Goal: Information Seeking & Learning: Learn about a topic

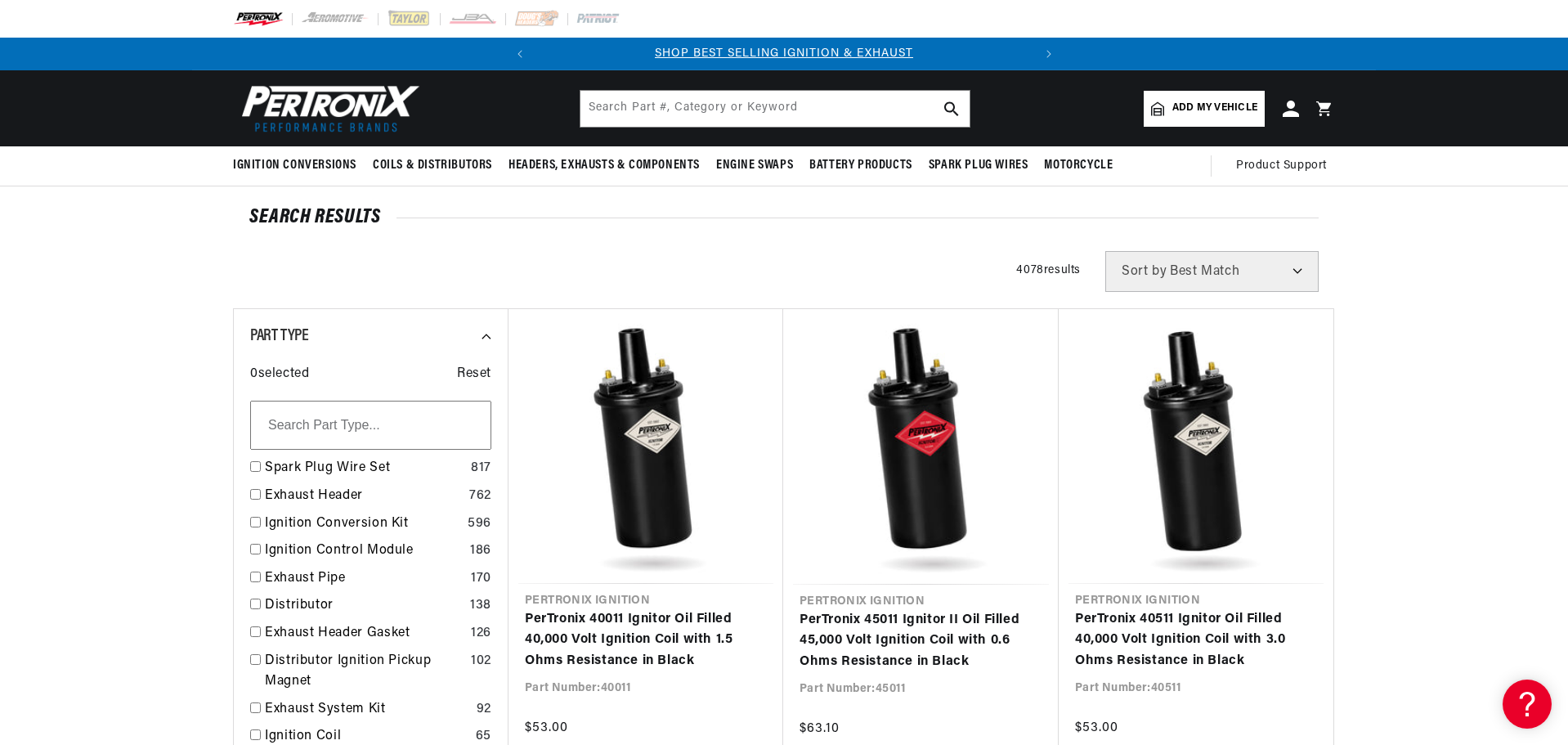
click at [803, 118] on input "text" at bounding box center [775, 108] width 389 height 36
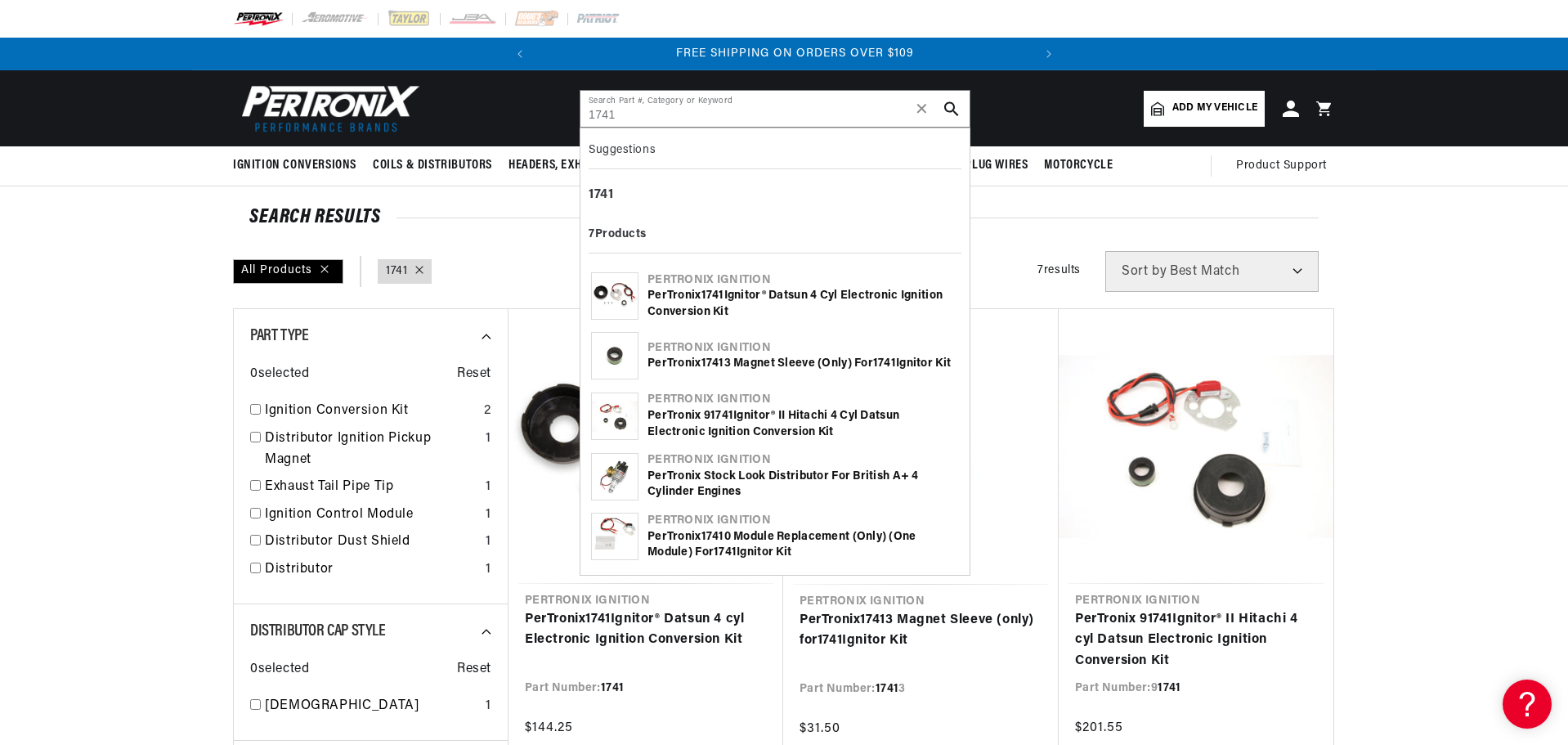
scroll to position [0, 496]
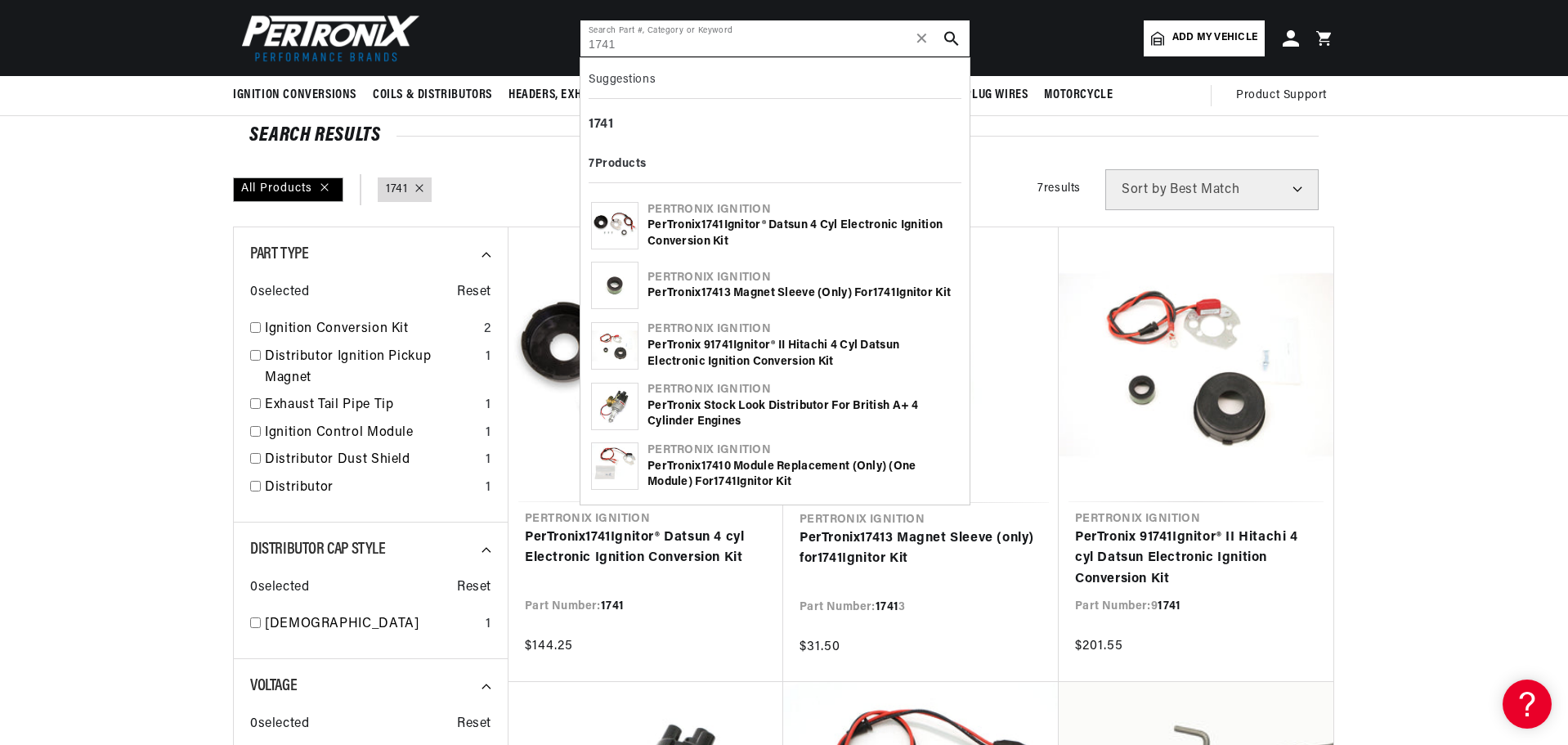
drag, startPoint x: 624, startPoint y: 41, endPoint x: 545, endPoint y: 43, distance: 79.0
click at [552, 43] on header "BETTER SEARCH RESULTS Add your vehicle's year, make, and model to find parts be…" at bounding box center [784, 38] width 1183 height 76
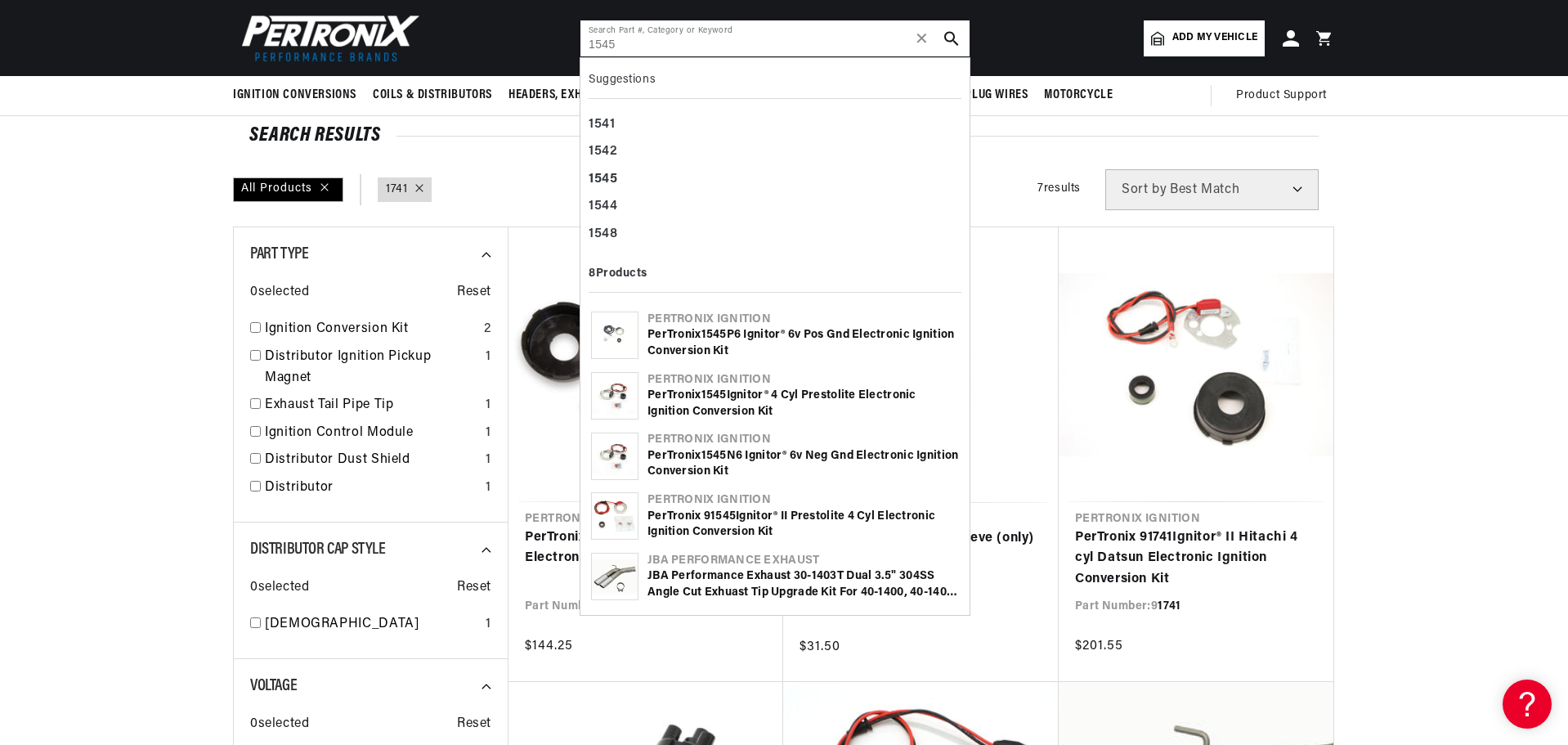
type input "1545"
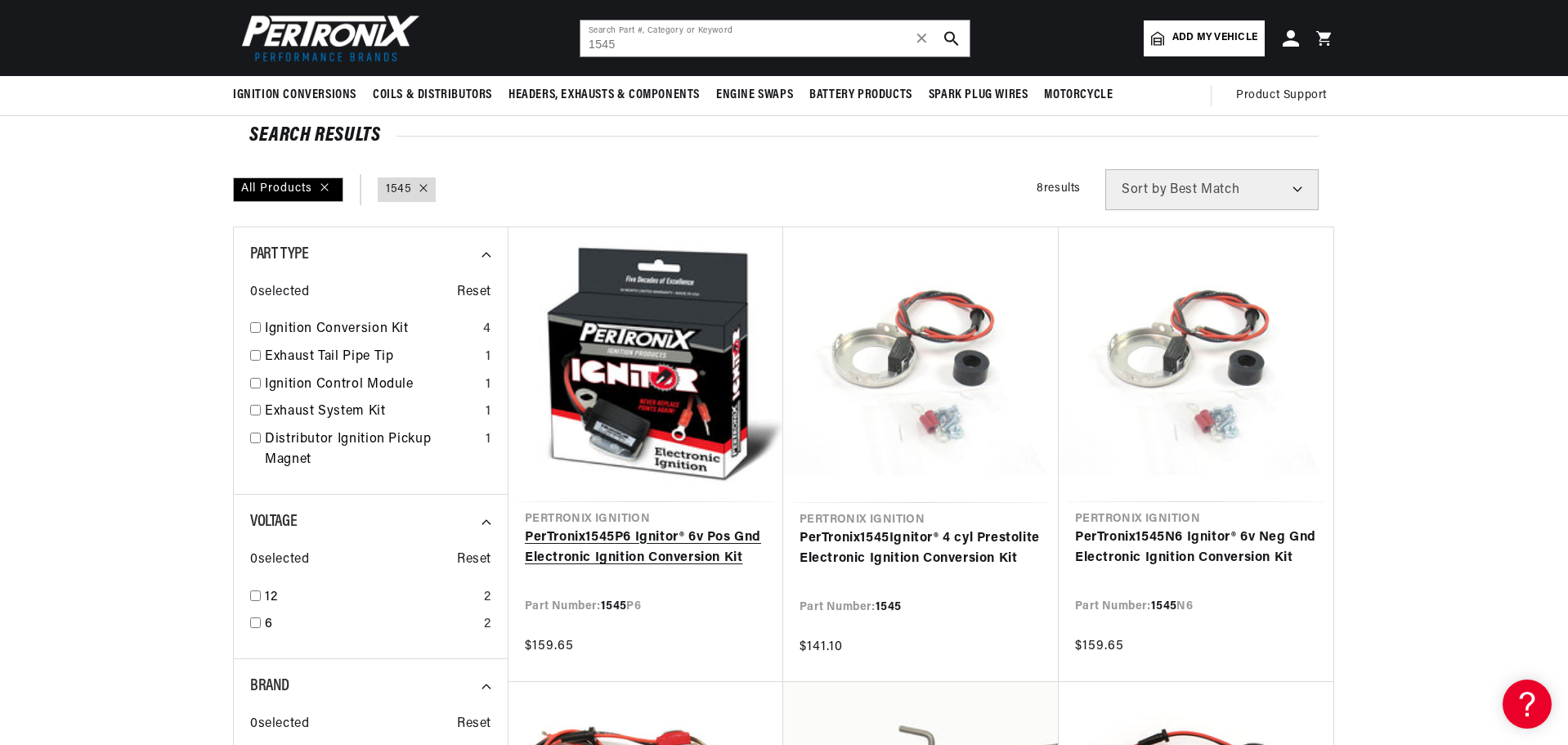
click at [613, 527] on link "PerTronix 1545 P6 Ignitor® 6v Pos Gnd Electronic Ignition Conversion Kit" at bounding box center [645, 548] width 242 height 41
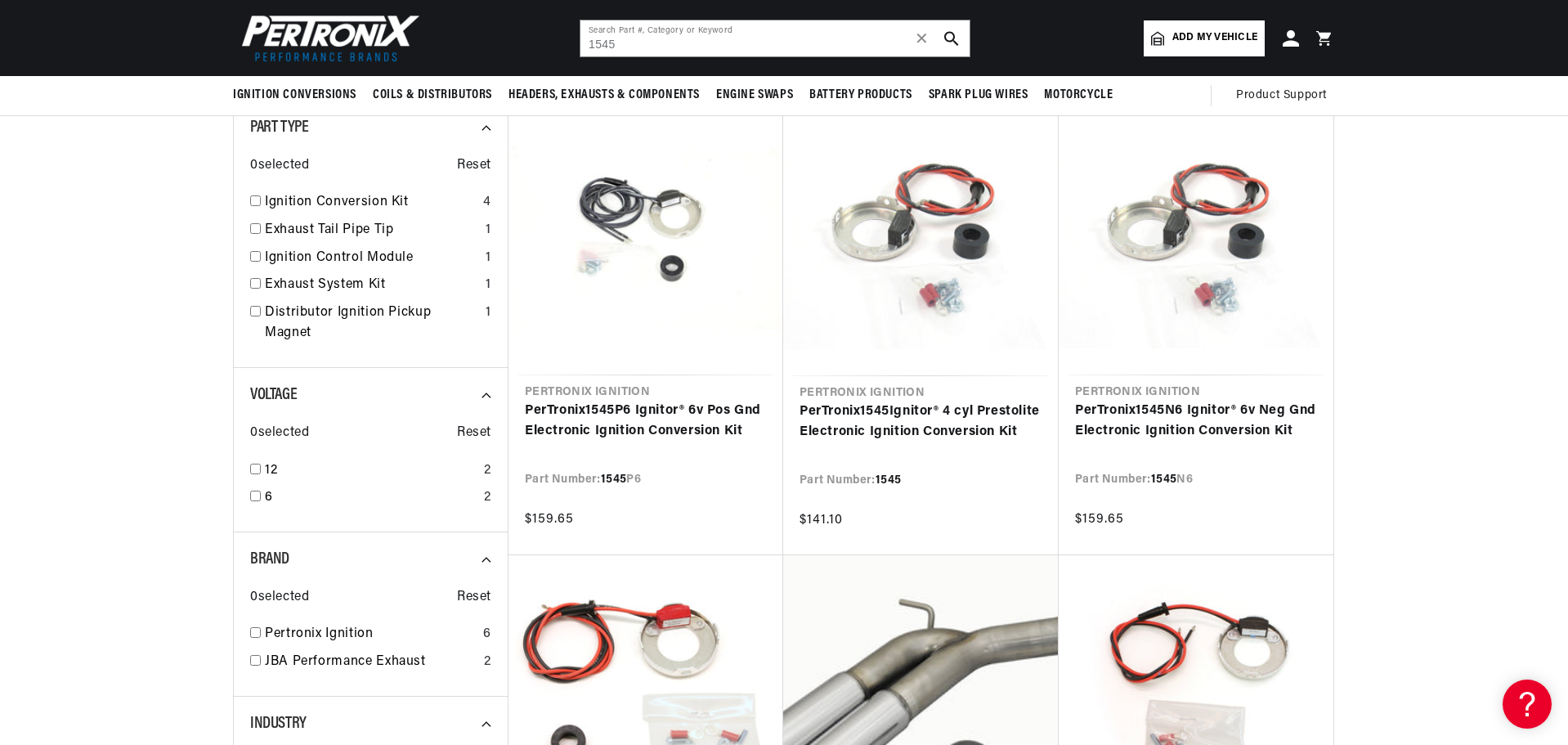
scroll to position [163, 0]
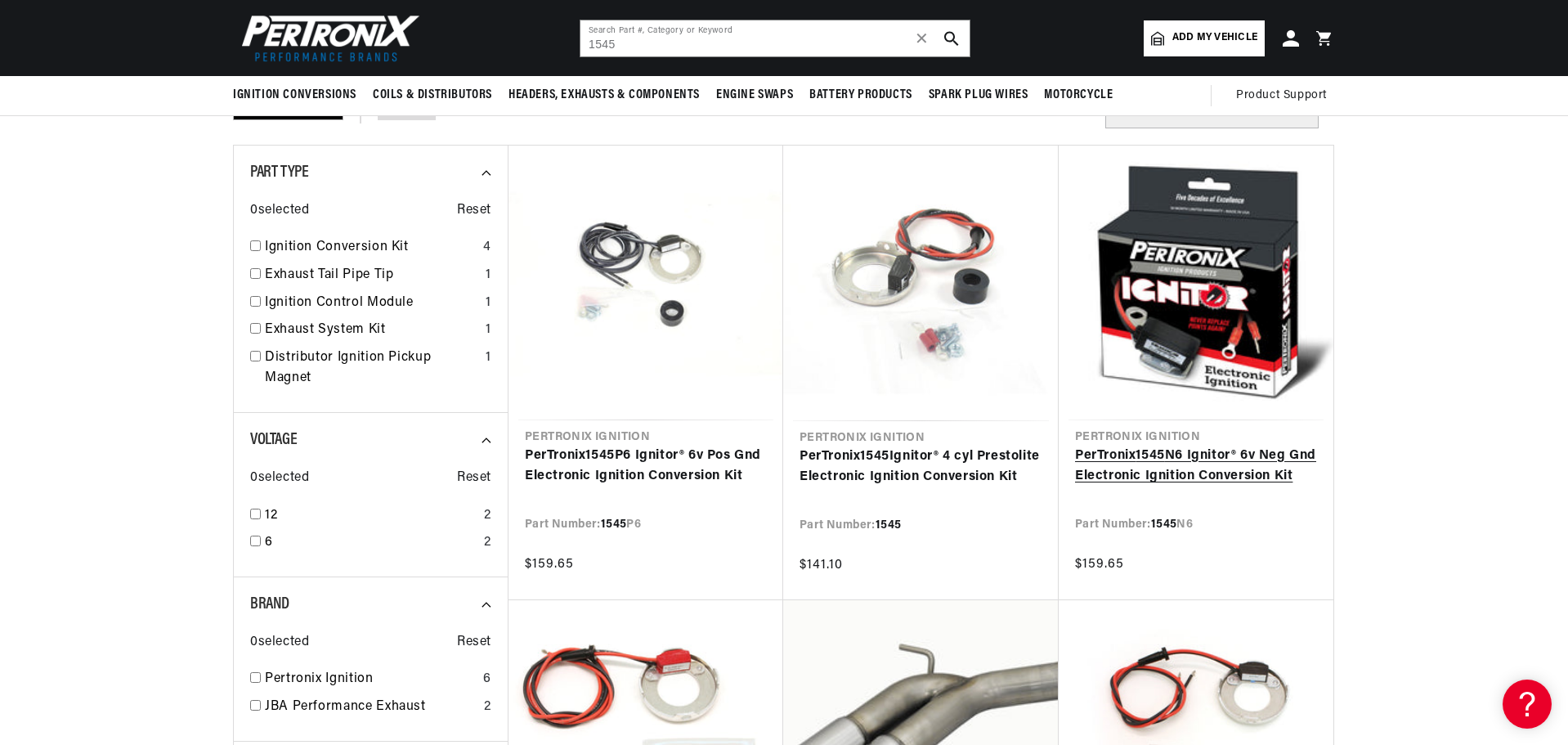
click at [1159, 446] on link "PerTronix 1545 N6 Ignitor® 6v Neg Gnd Electronic Ignition Conversion Kit" at bounding box center [1196, 466] width 242 height 41
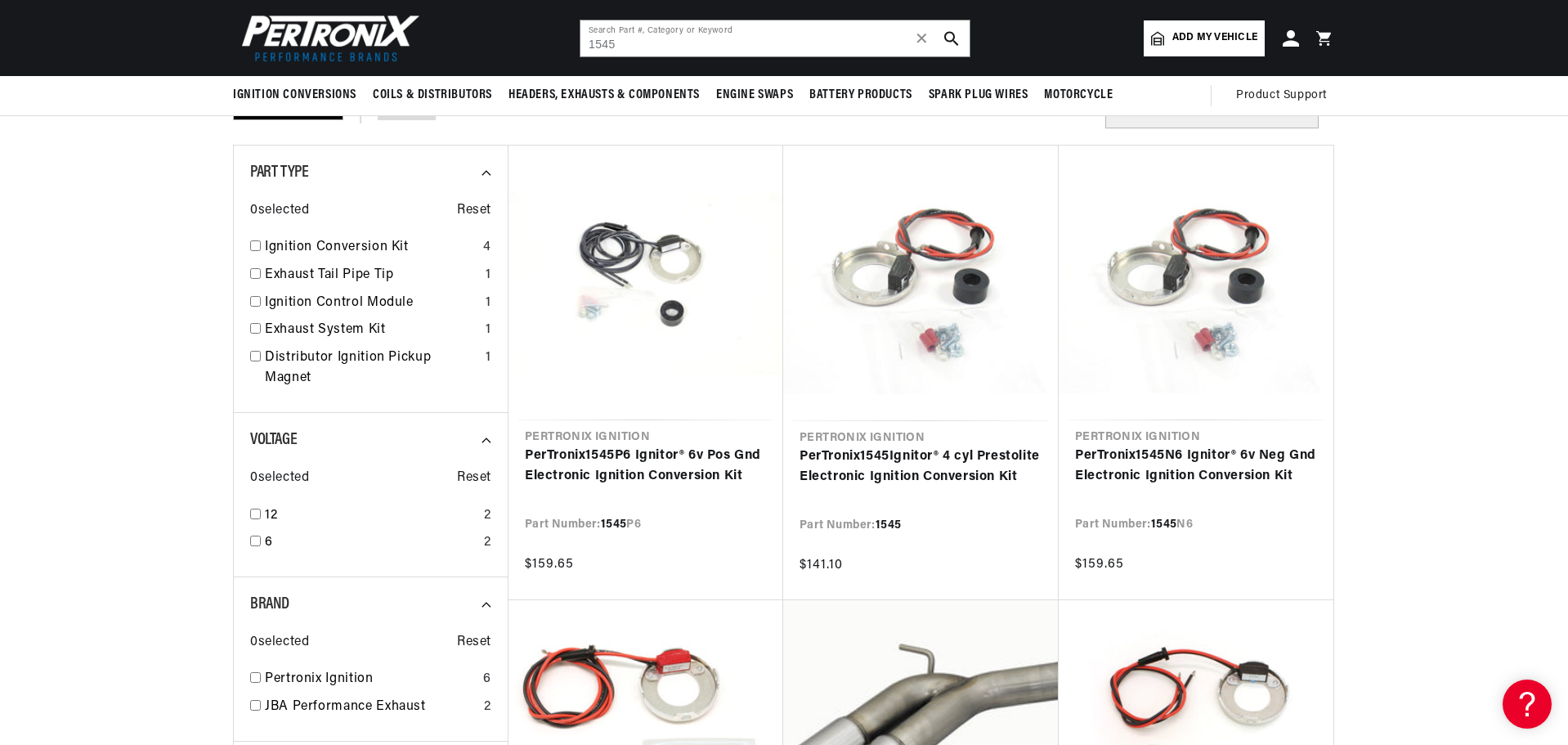
scroll to position [0, 0]
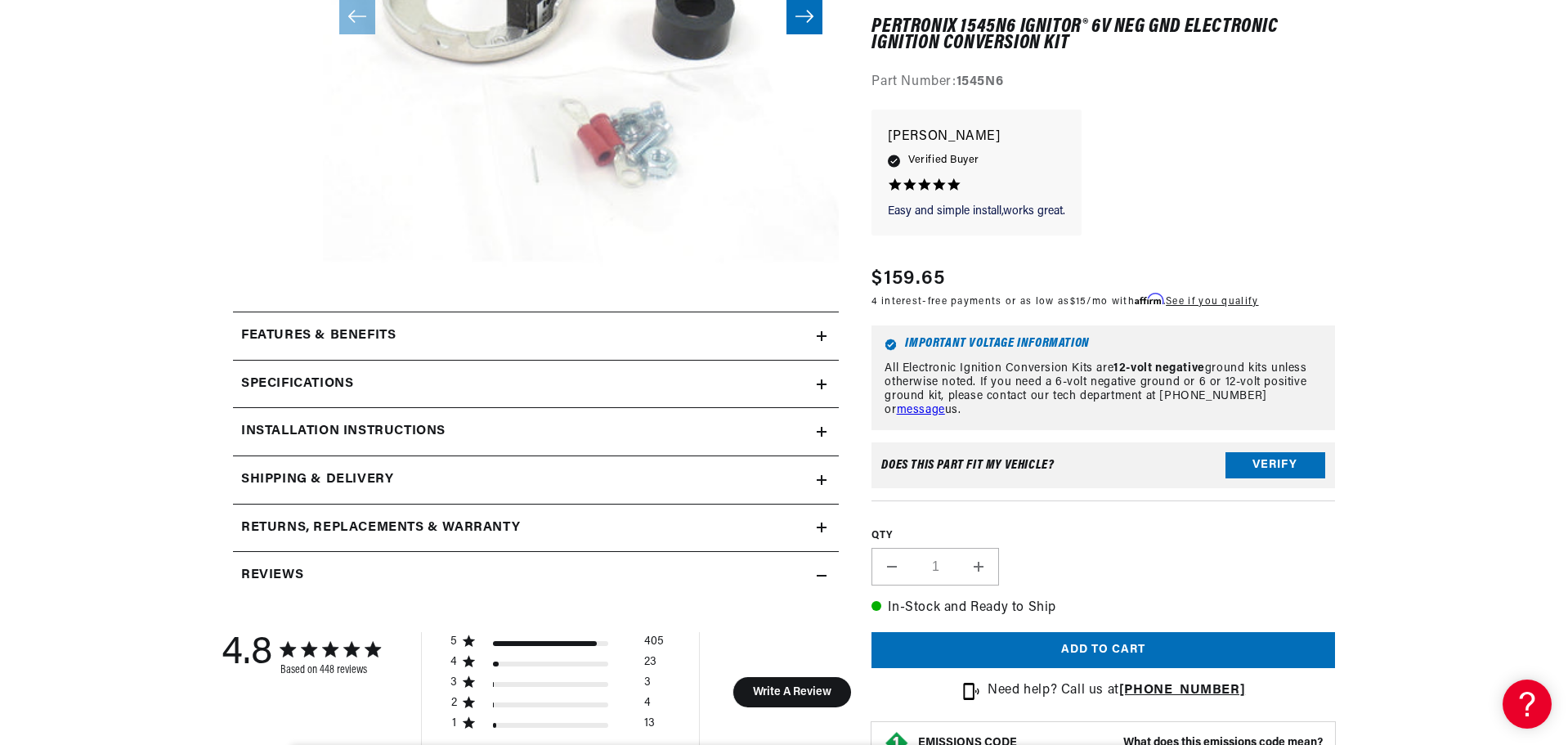
scroll to position [654, 0]
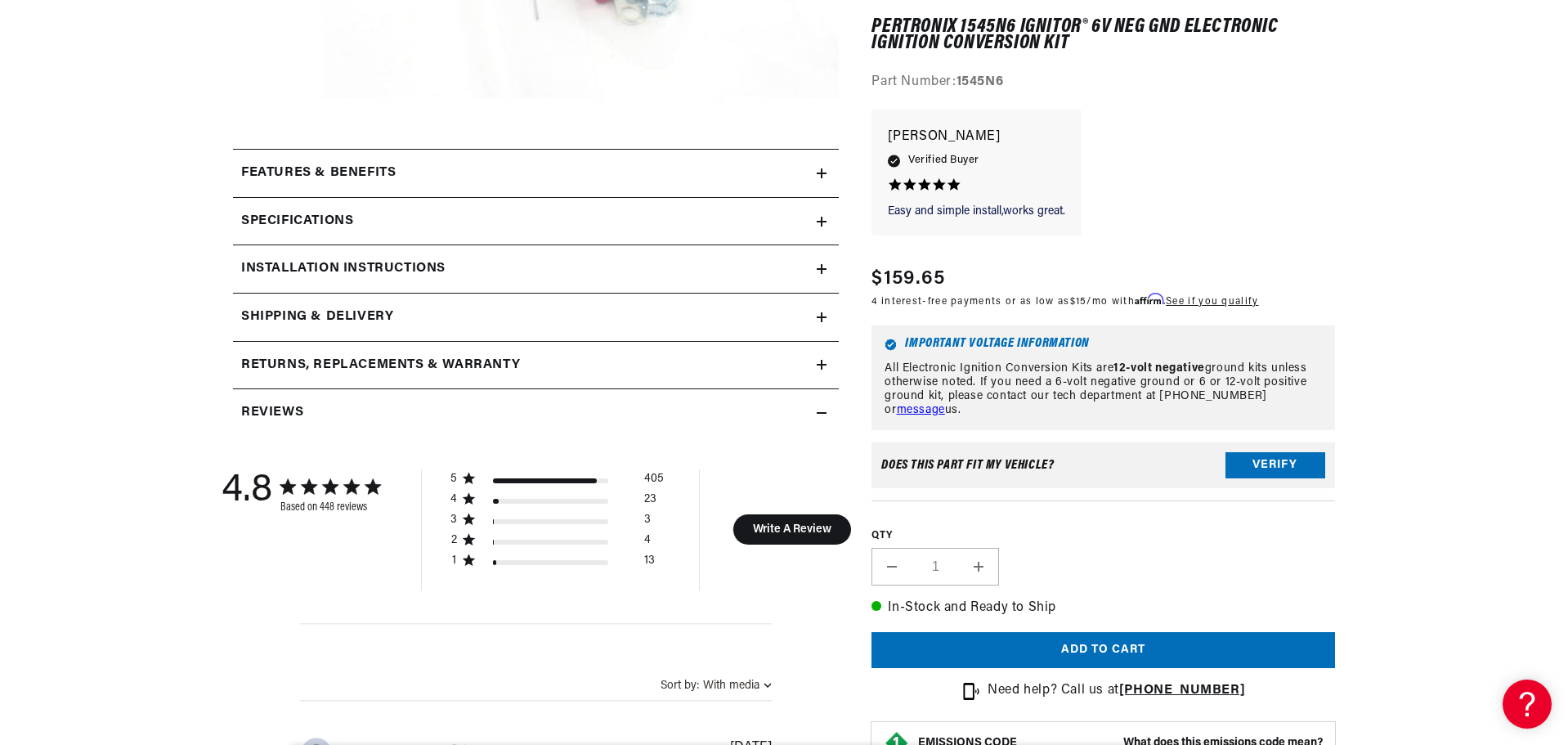
click at [819, 272] on icon at bounding box center [821, 268] width 10 height 10
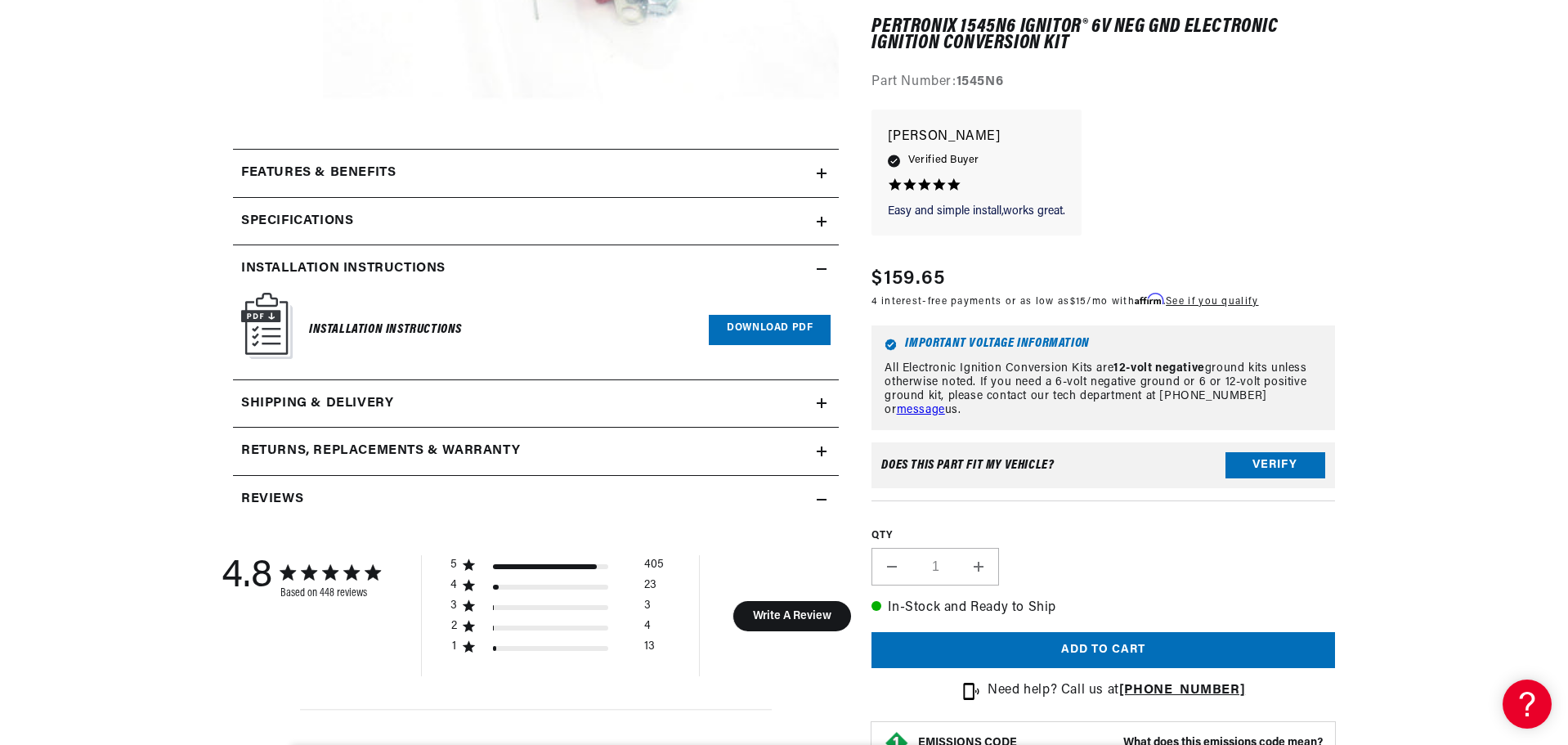
scroll to position [0, 0]
click at [775, 342] on link "Download PDF" at bounding box center [769, 330] width 122 height 30
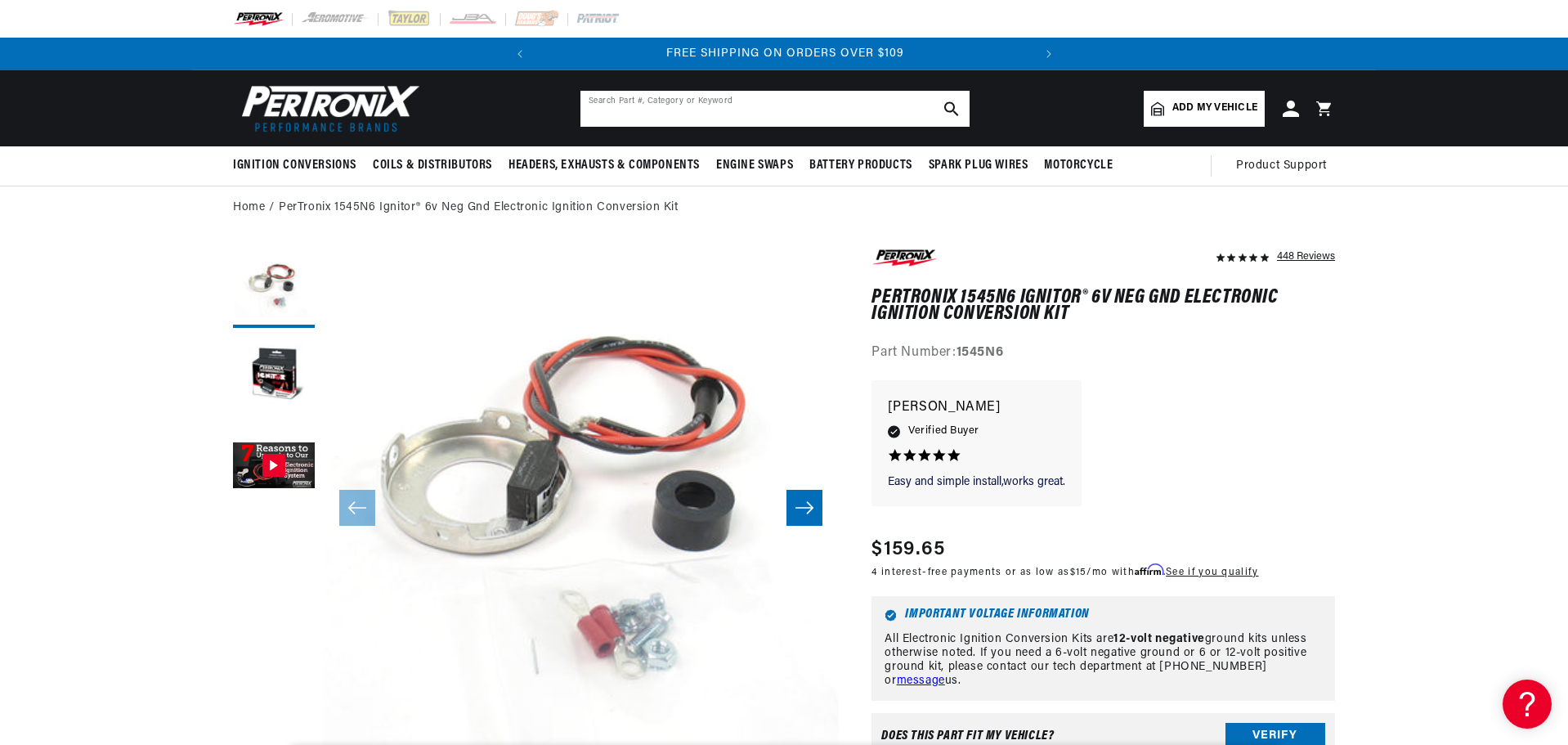
click at [697, 107] on input "text" at bounding box center [775, 108] width 389 height 36
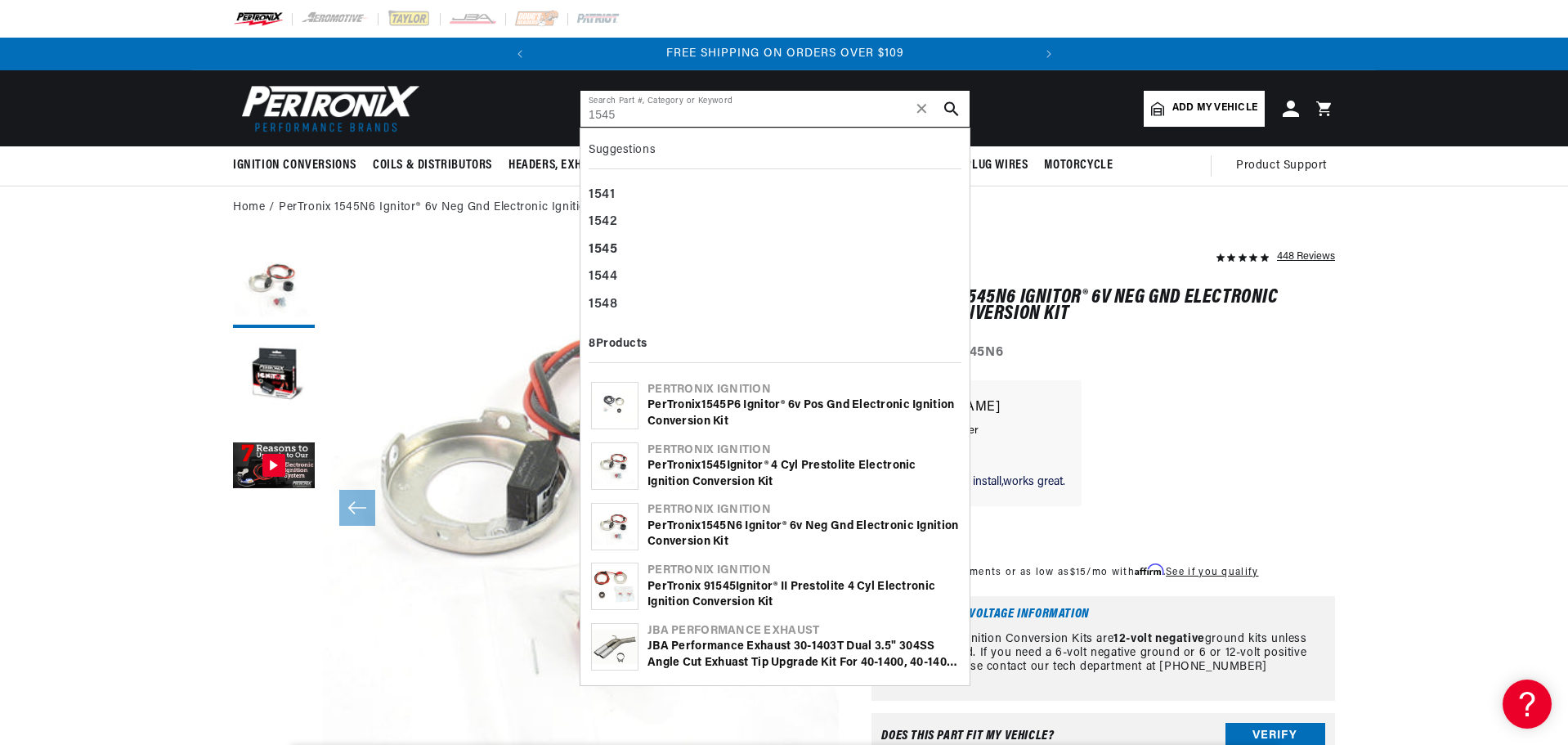
type input "1545"
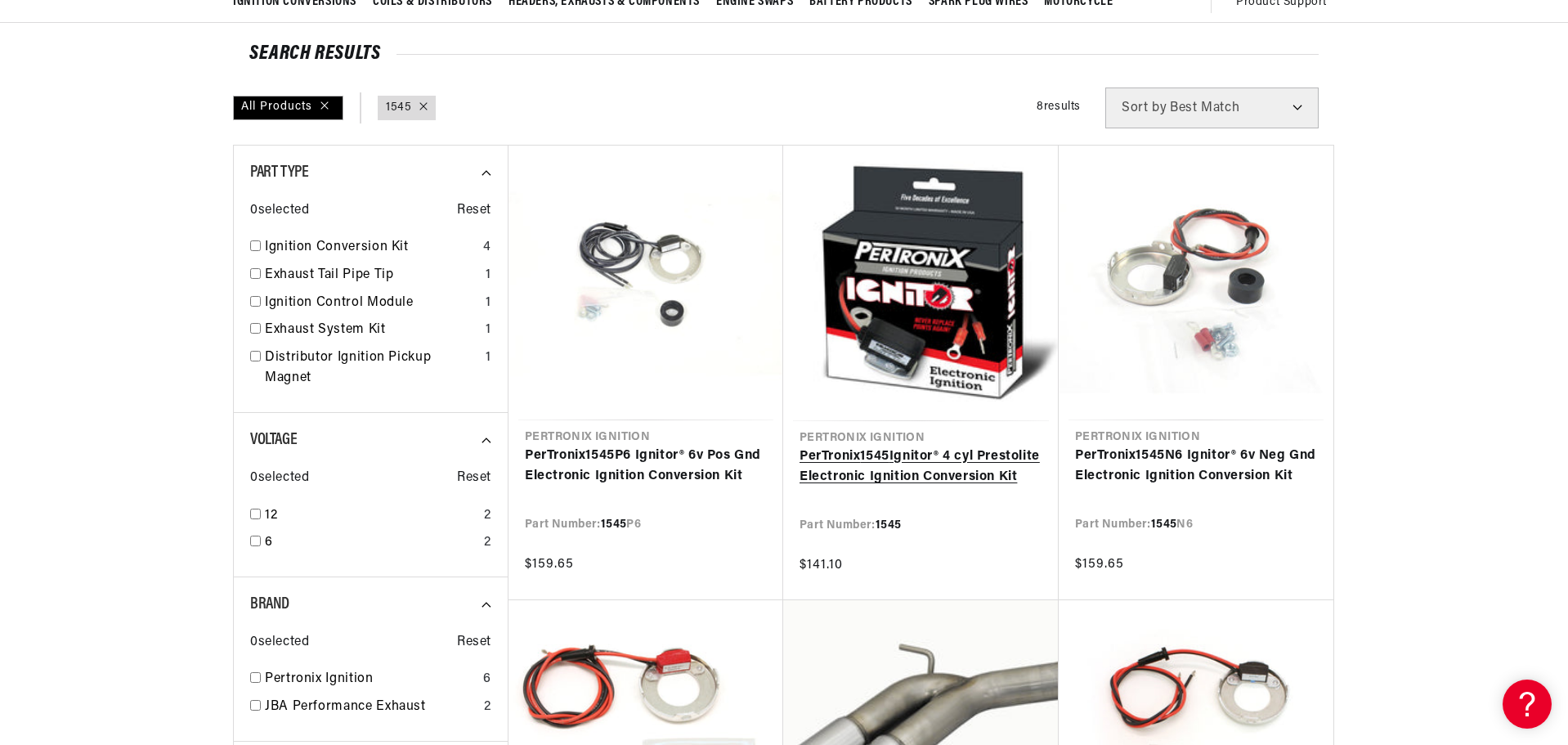
click at [903, 446] on link "PerTronix 1545 Ignitor® 4 cyl Prestolite Electronic Ignition Conversion Kit" at bounding box center [921, 467] width 243 height 41
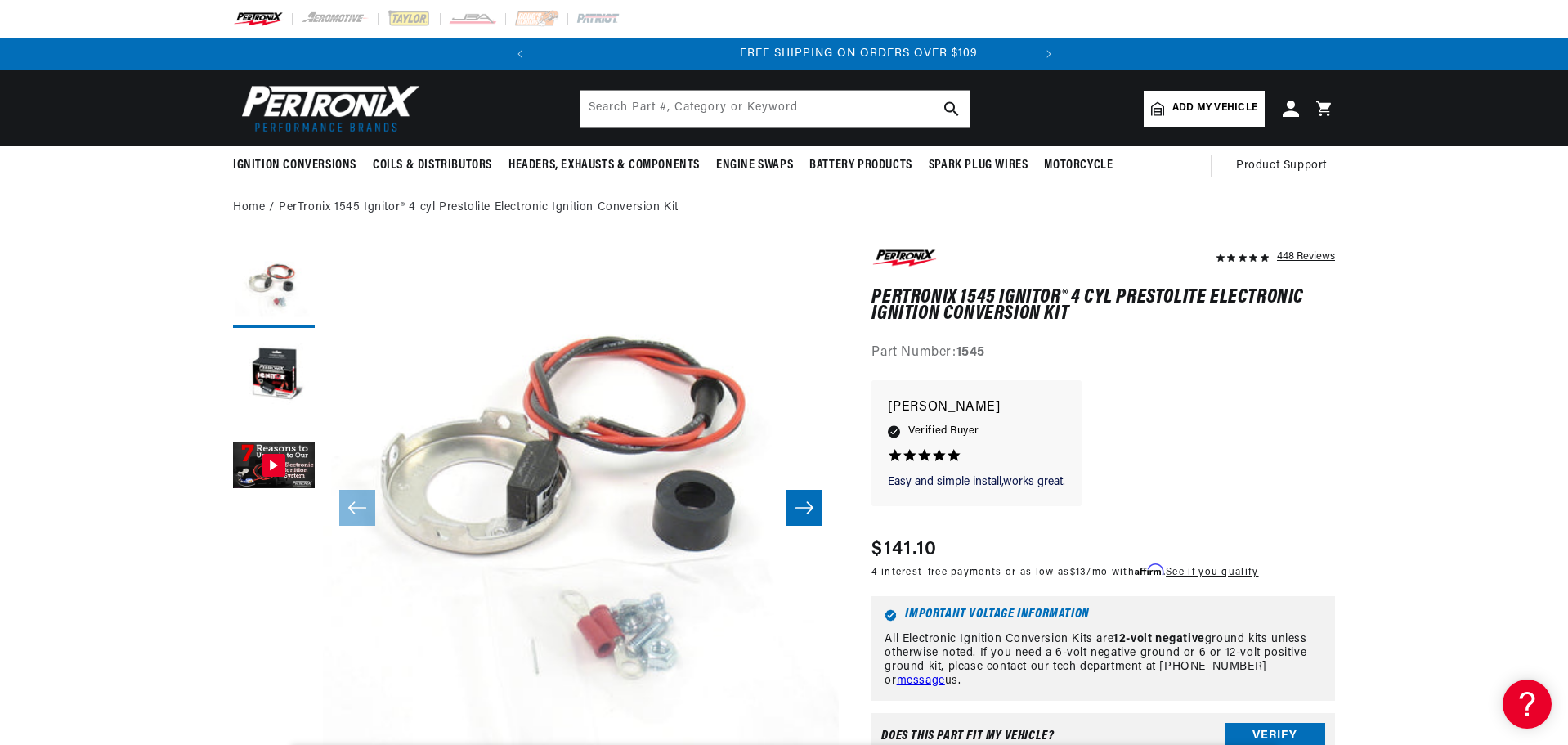
scroll to position [0, 496]
click at [676, 117] on input "text" at bounding box center [775, 108] width 389 height 36
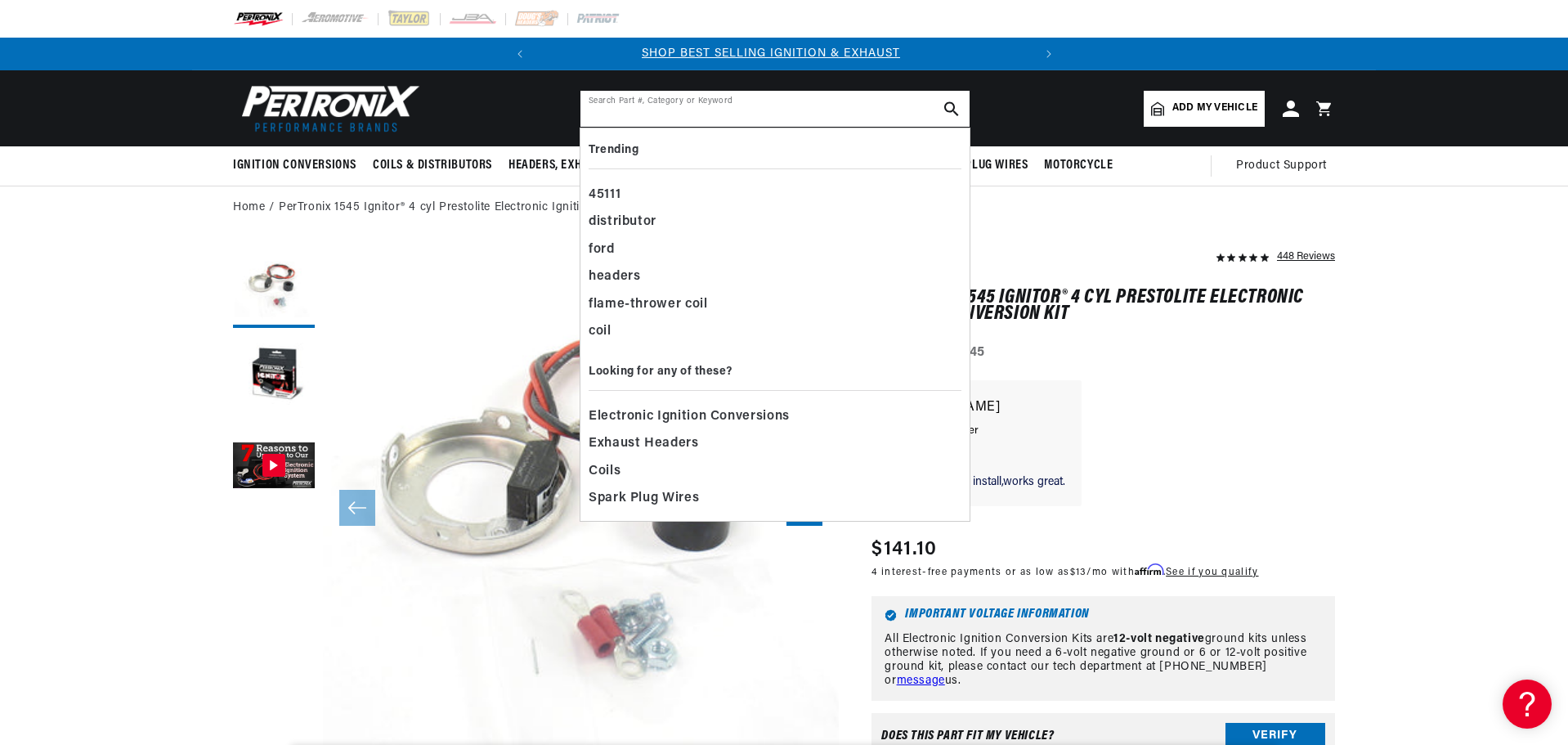
scroll to position [0, 0]
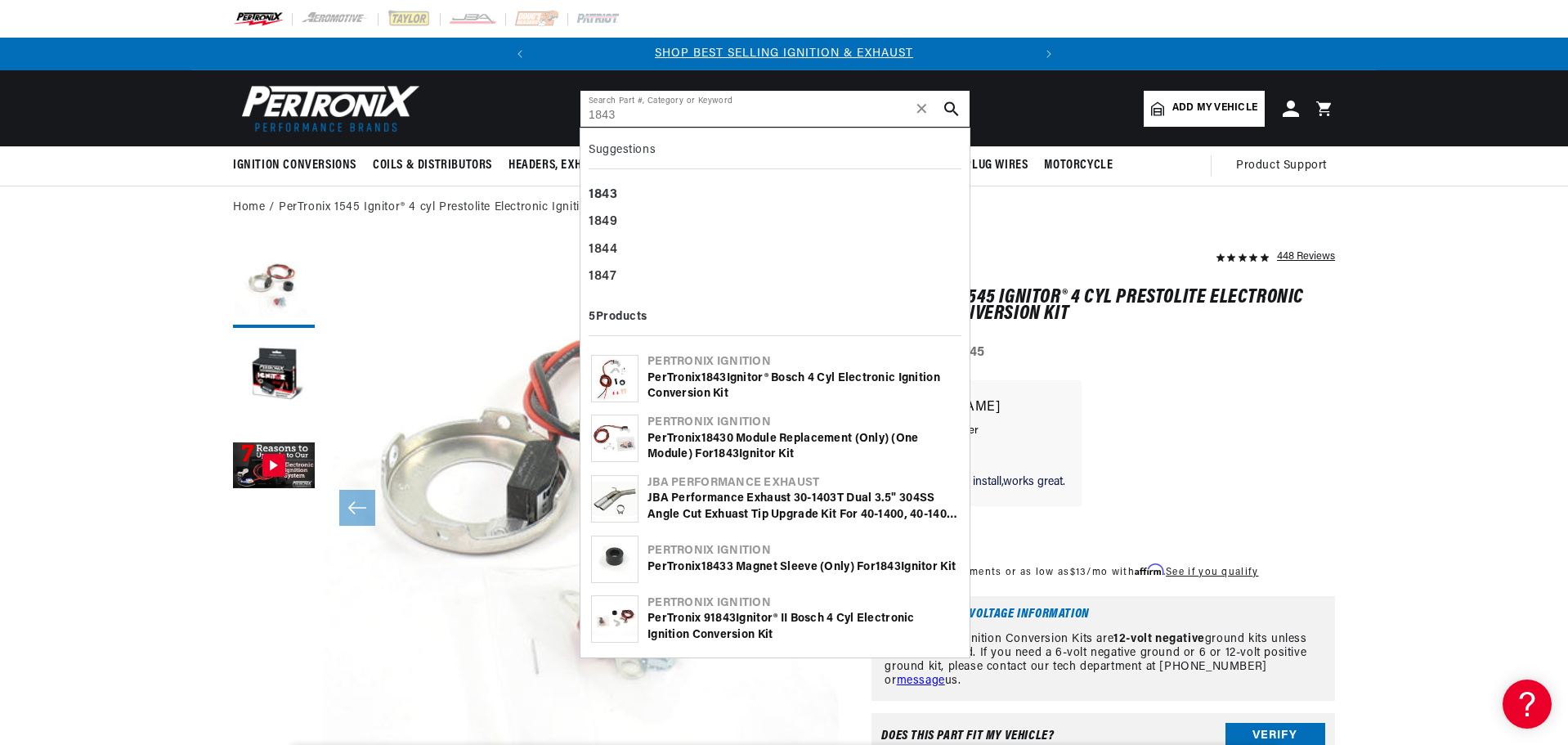
type input "1843"
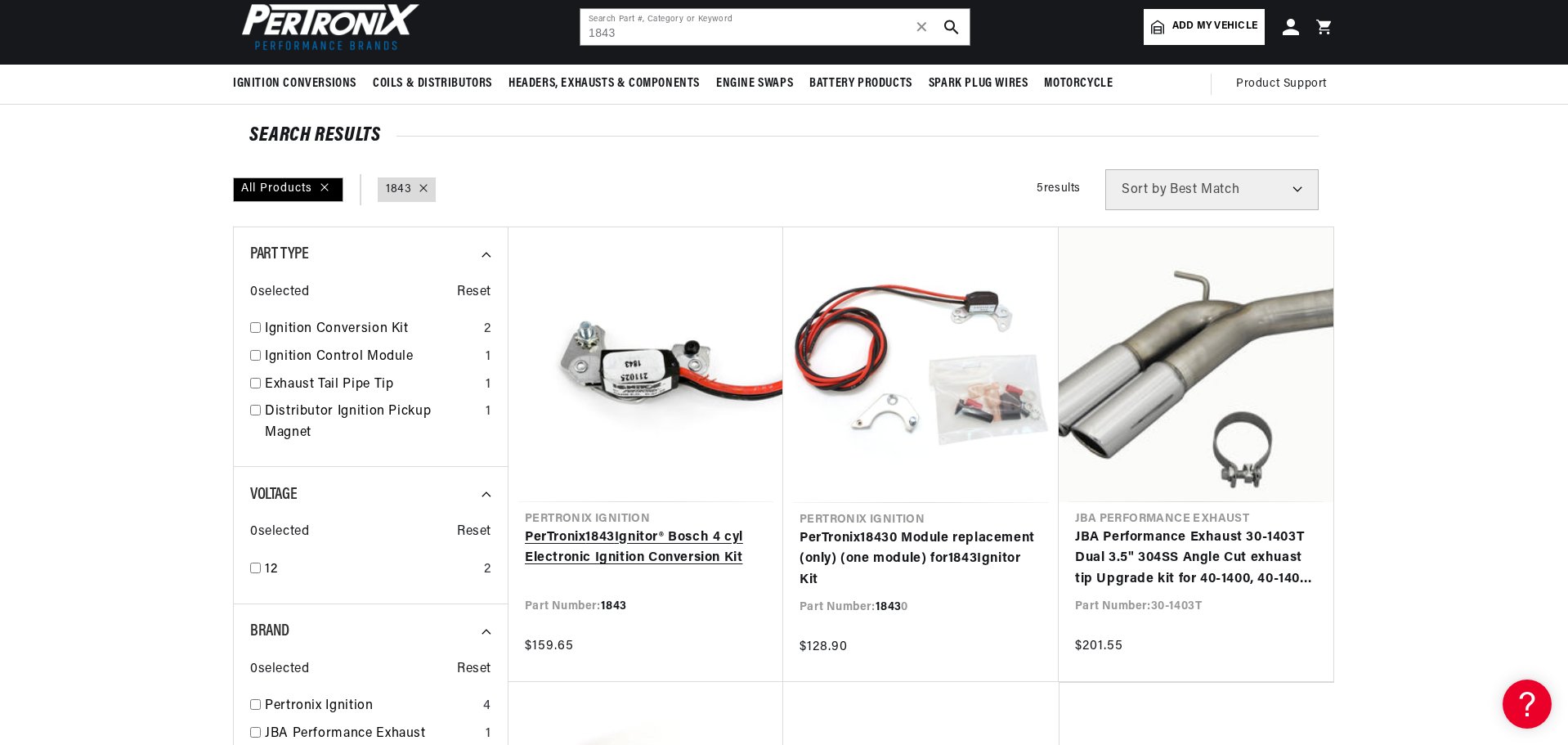
click at [652, 527] on link "PerTronix 1843 Ignitor® Bosch 4 cyl Electronic Ignition Conversion Kit" at bounding box center [645, 548] width 242 height 41
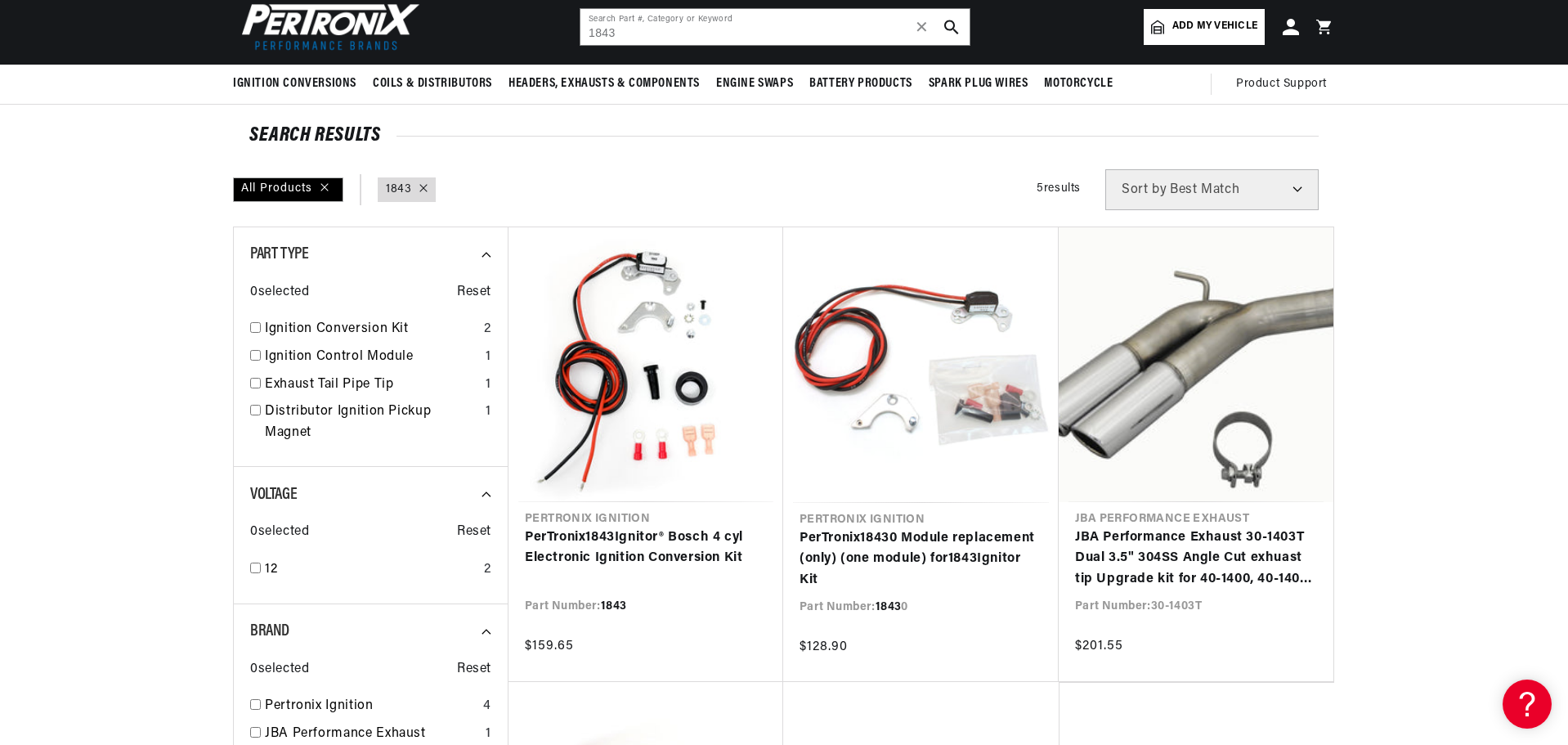
scroll to position [0, 496]
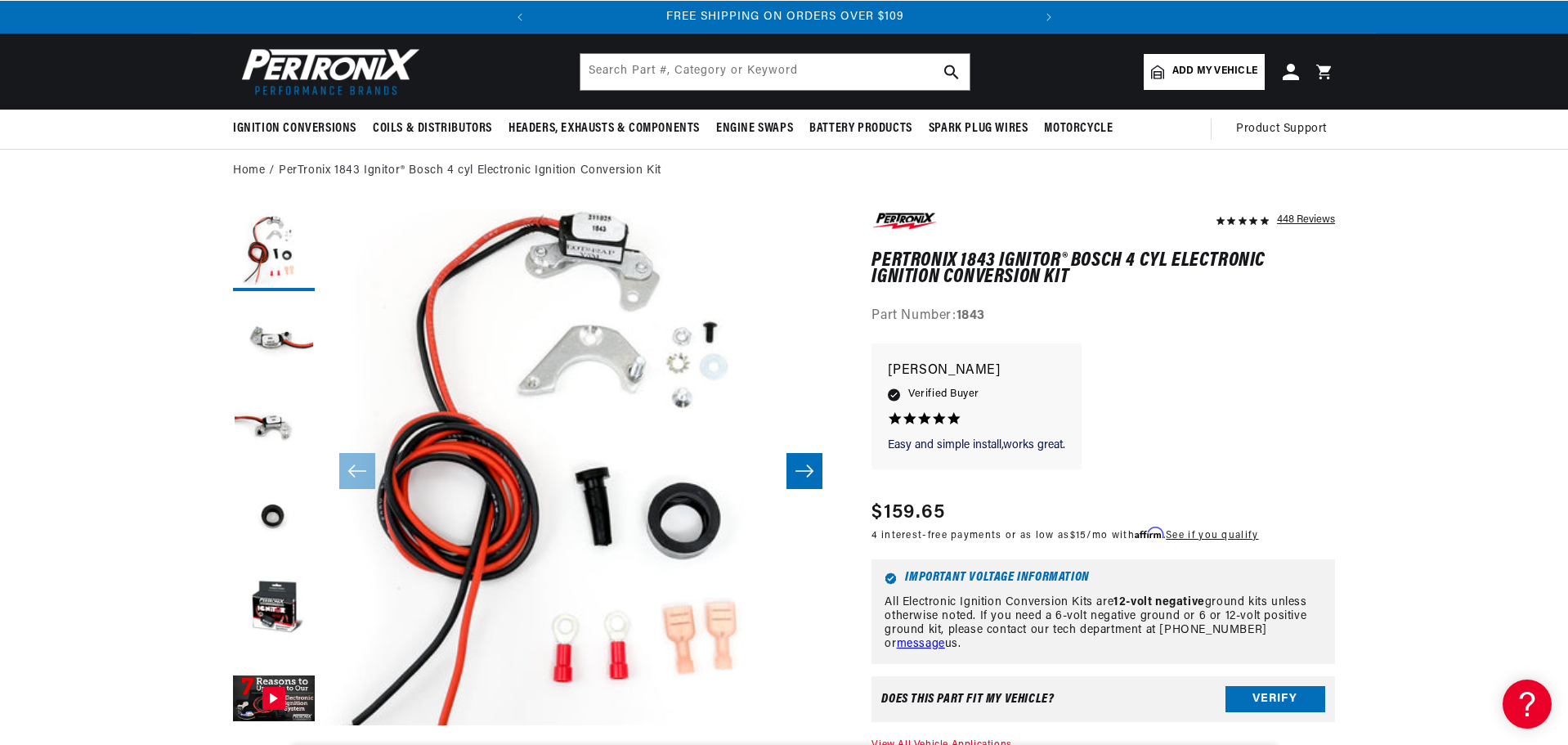
scroll to position [82, 0]
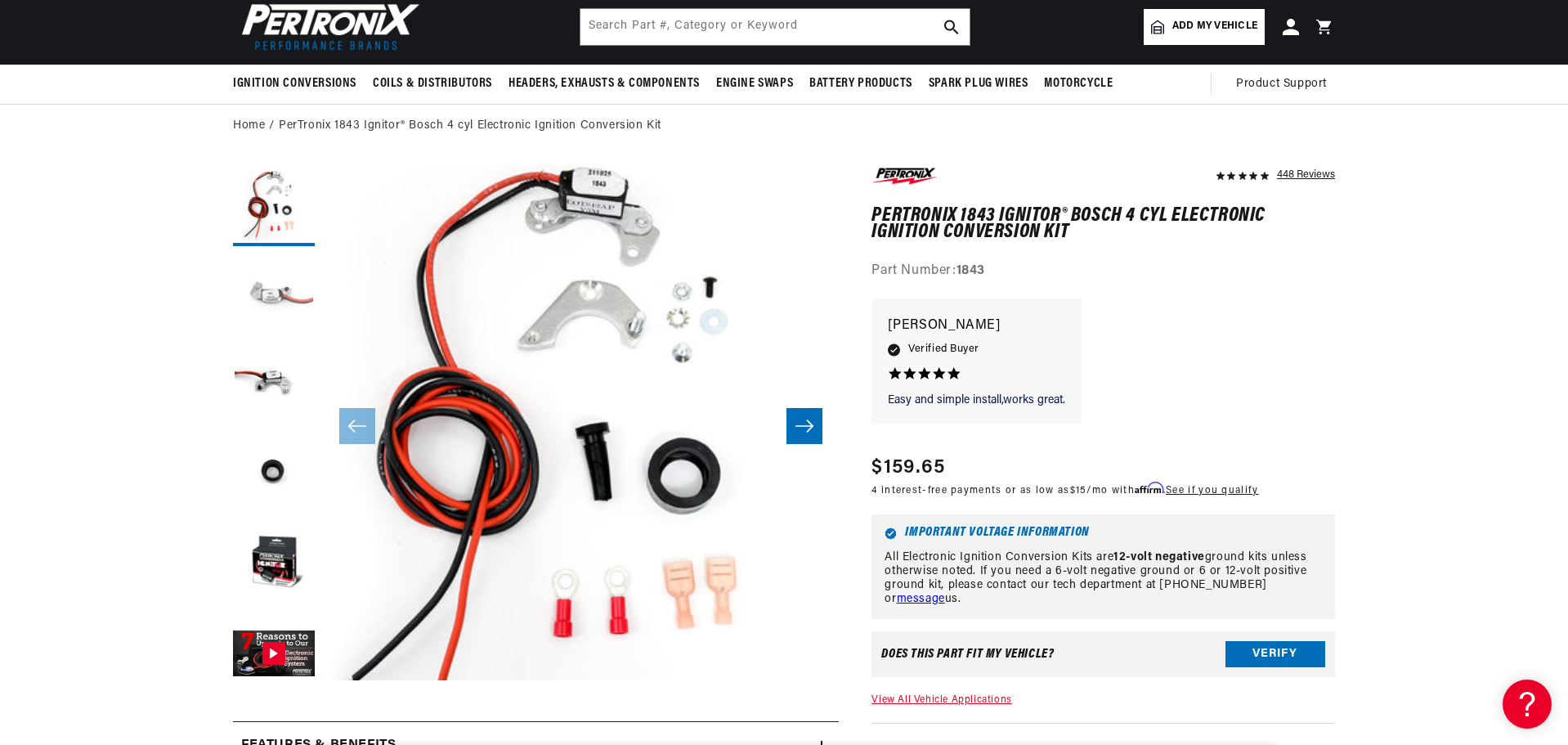
click at [253, 298] on button "Load image 2 in gallery view" at bounding box center [273, 295] width 82 height 82
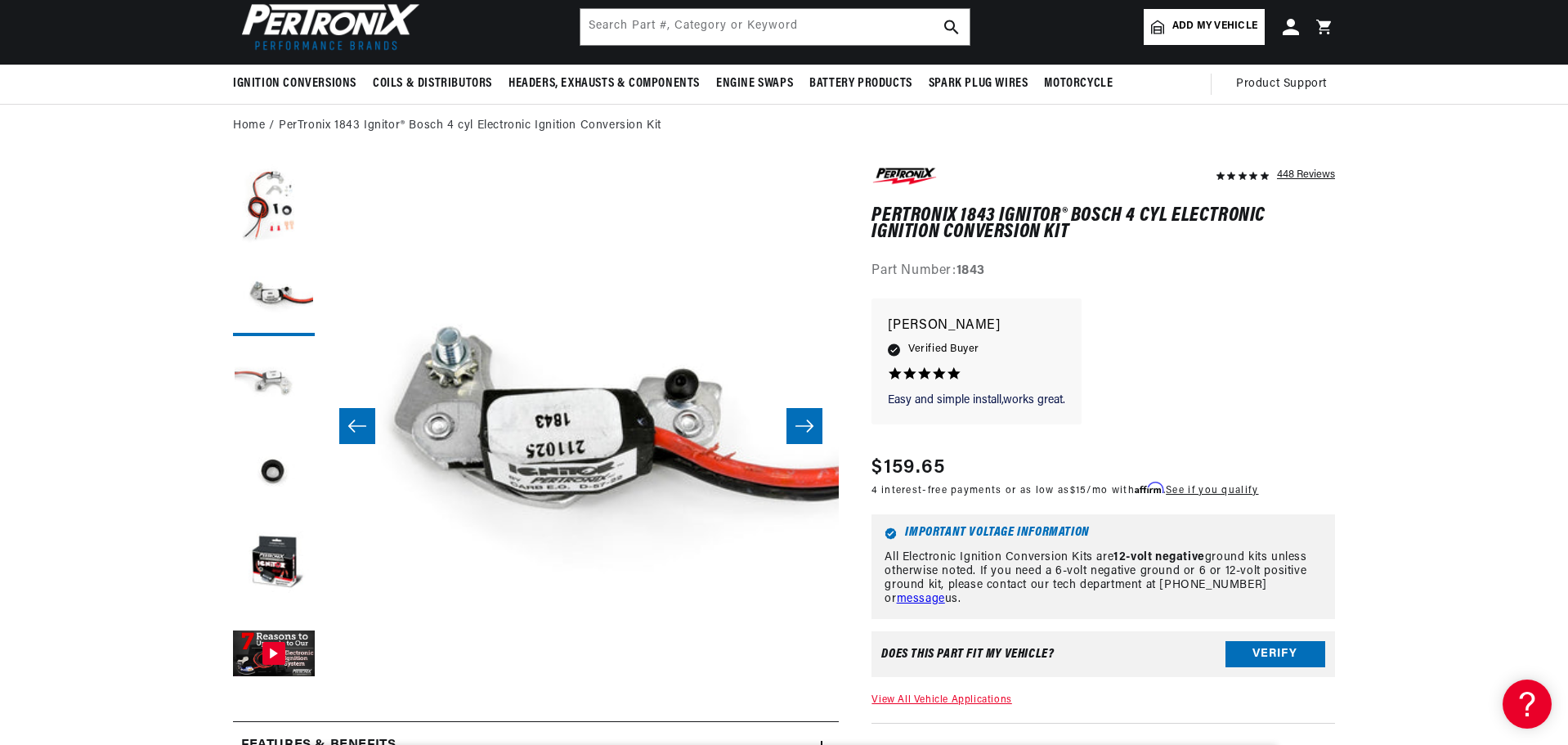
scroll to position [0, 0]
click at [256, 382] on button "Load image 3 in gallery view" at bounding box center [273, 385] width 82 height 82
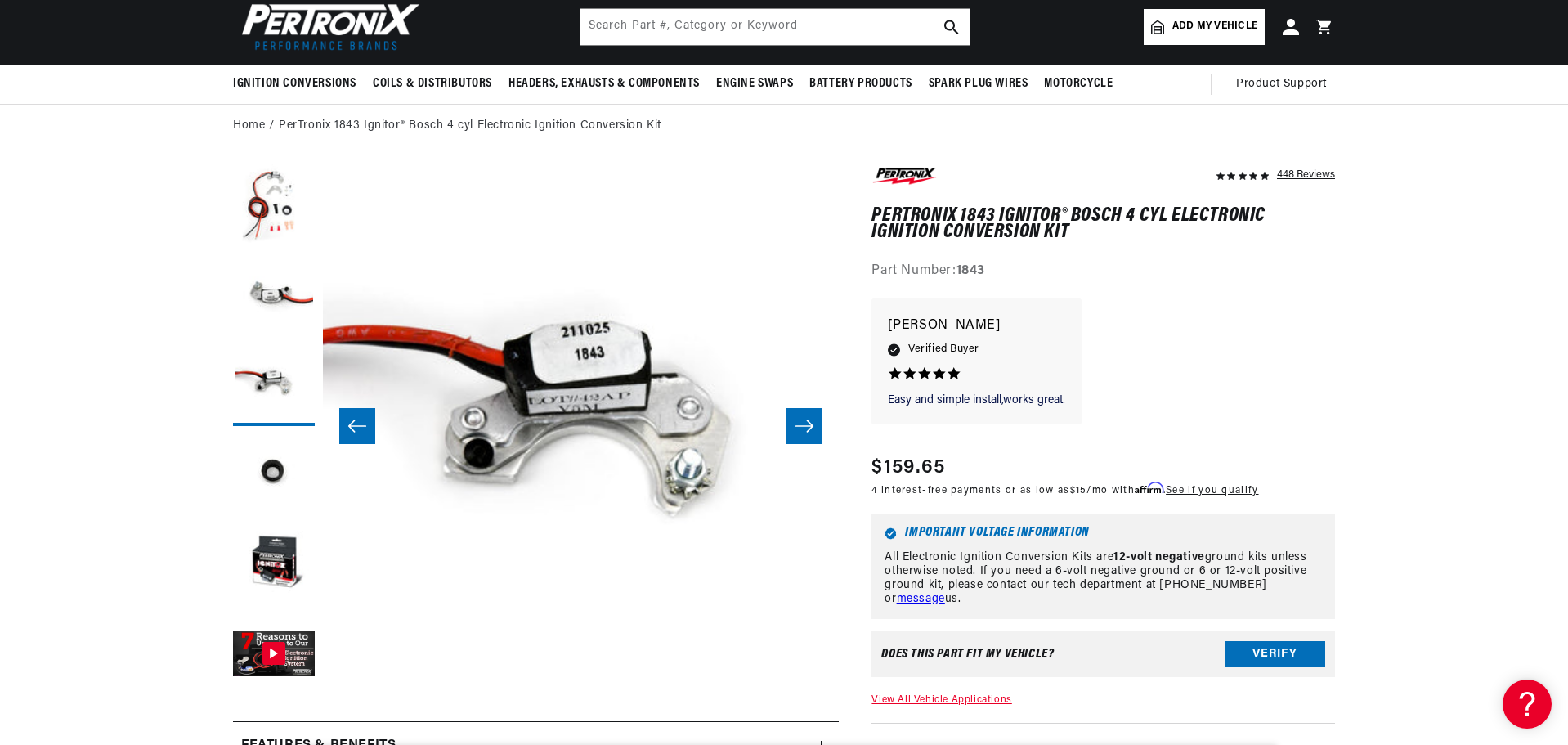
scroll to position [0, 1033]
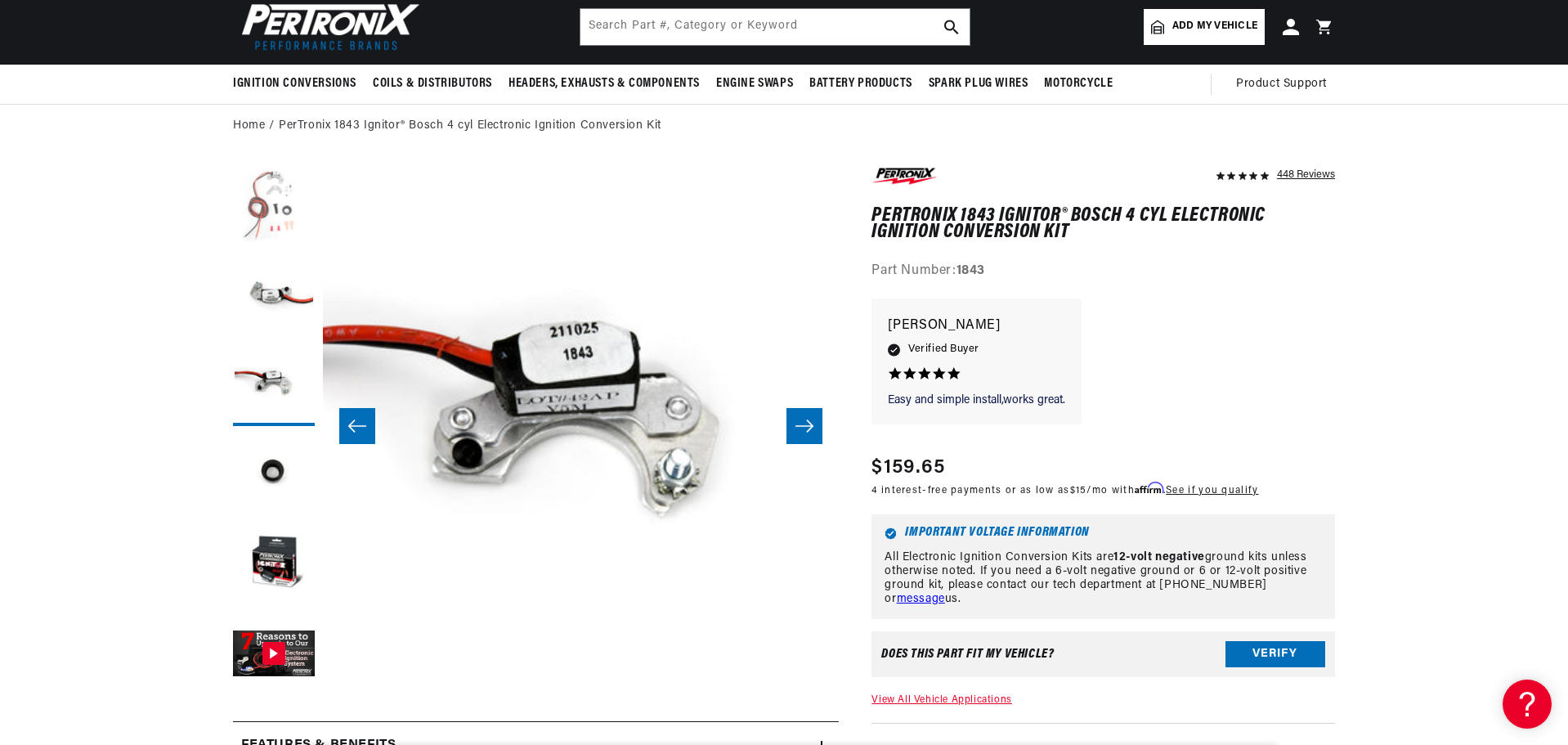
click at [266, 221] on button "Load image 1 in gallery view" at bounding box center [273, 204] width 82 height 82
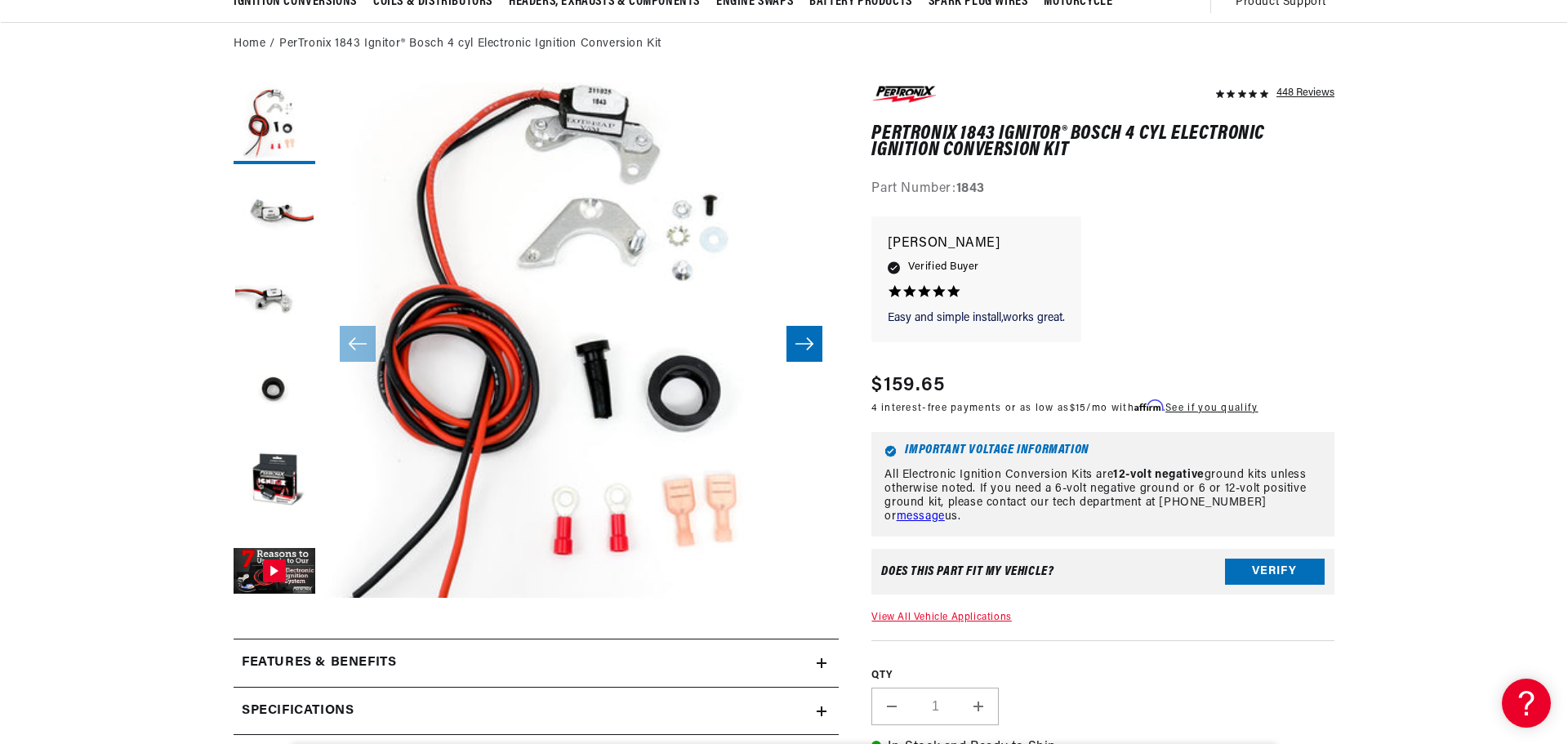
scroll to position [0, 495]
click at [271, 649] on button "Open media 1 in modal" at bounding box center [271, 649] width 0 height 0
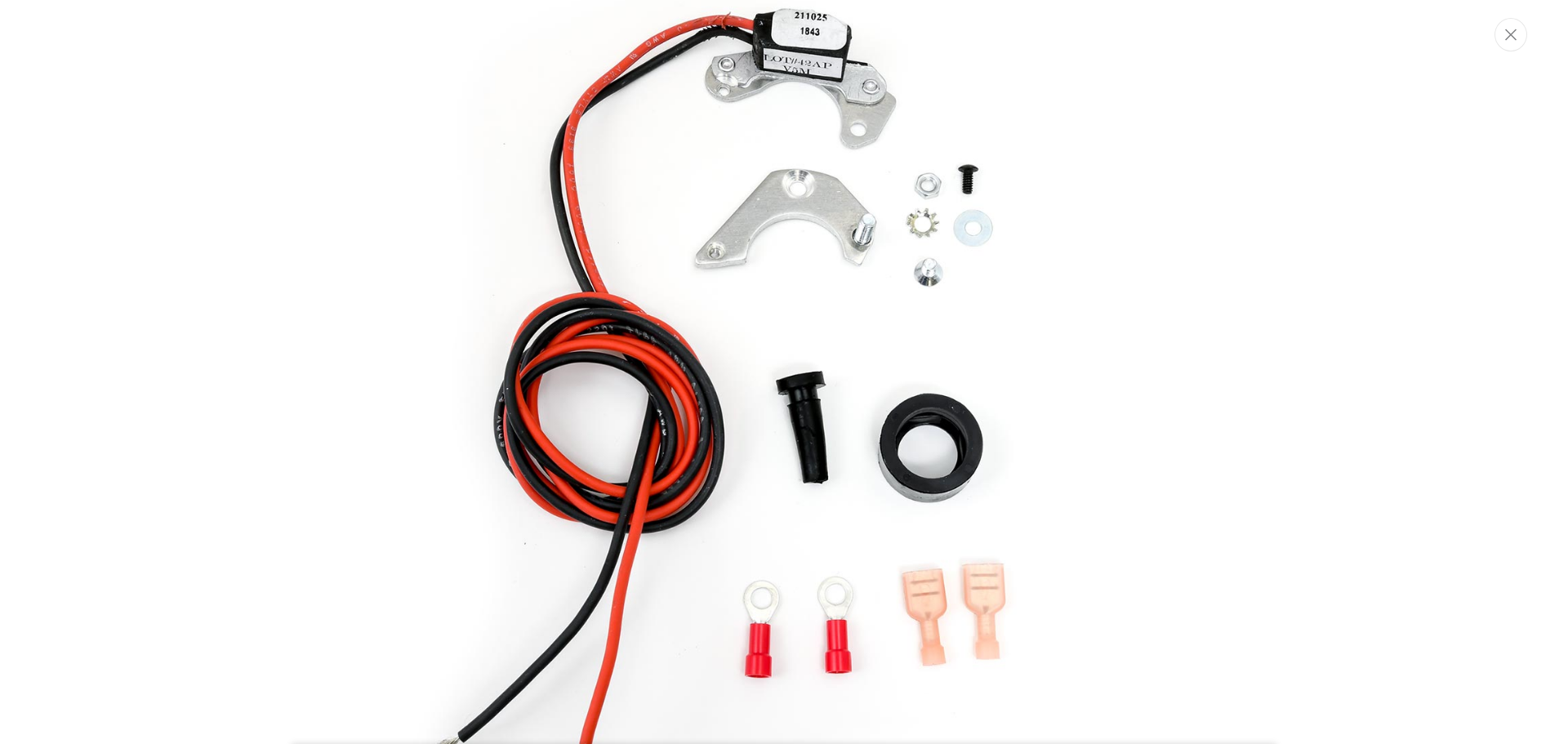
click at [778, 403] on img "Media gallery" at bounding box center [784, 372] width 882 height 882
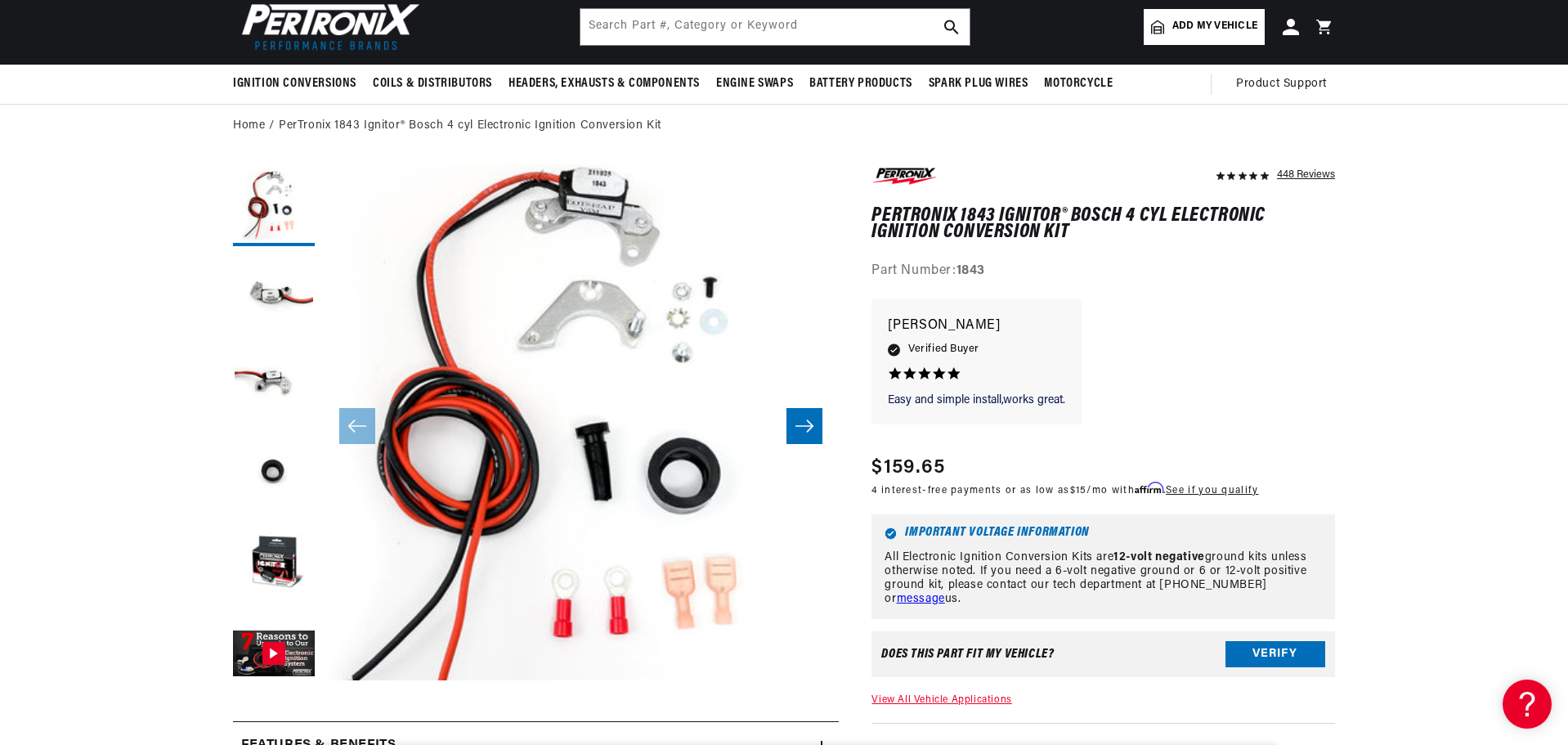
scroll to position [0, 0]
click at [708, 27] on input "text" at bounding box center [775, 27] width 389 height 36
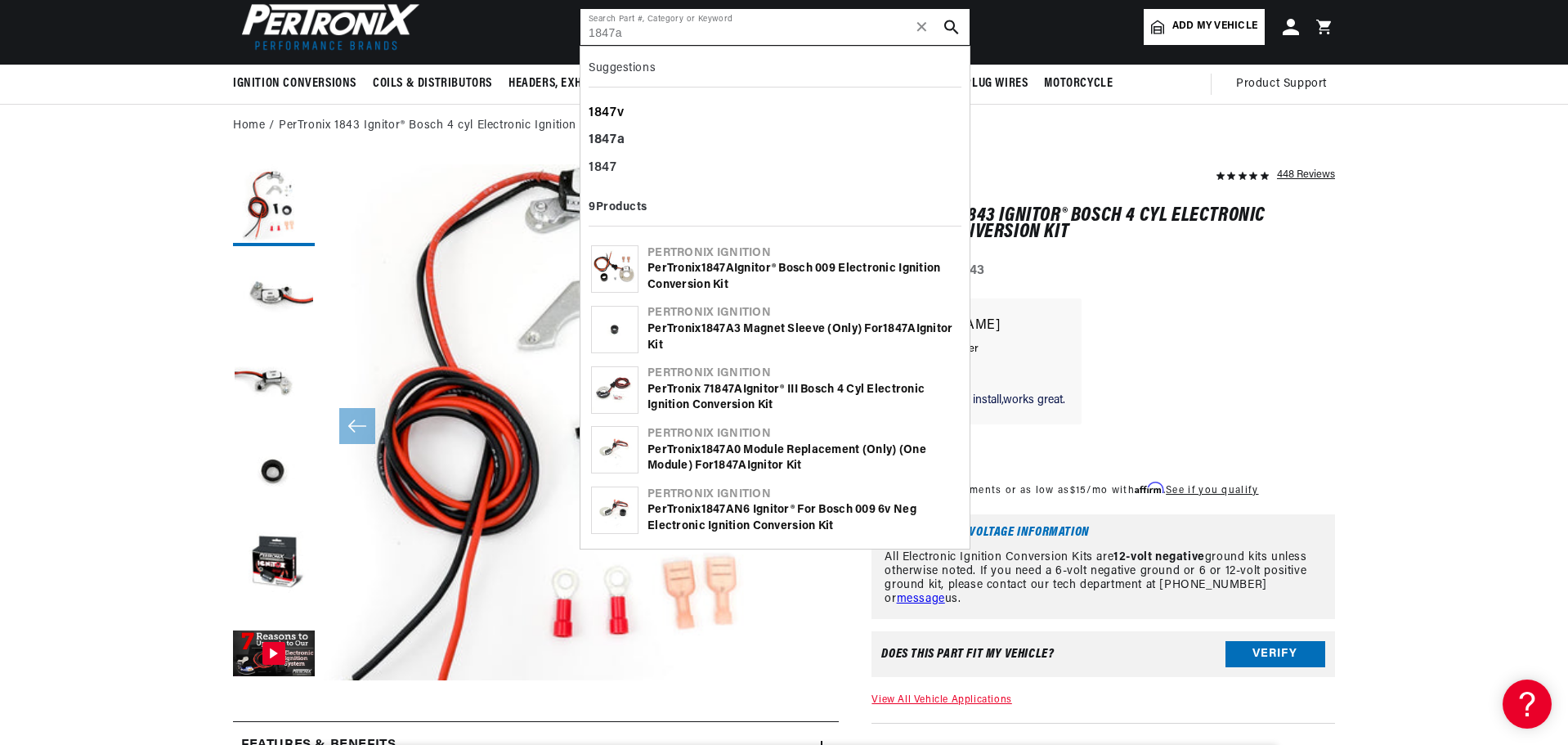
type input "1847a"
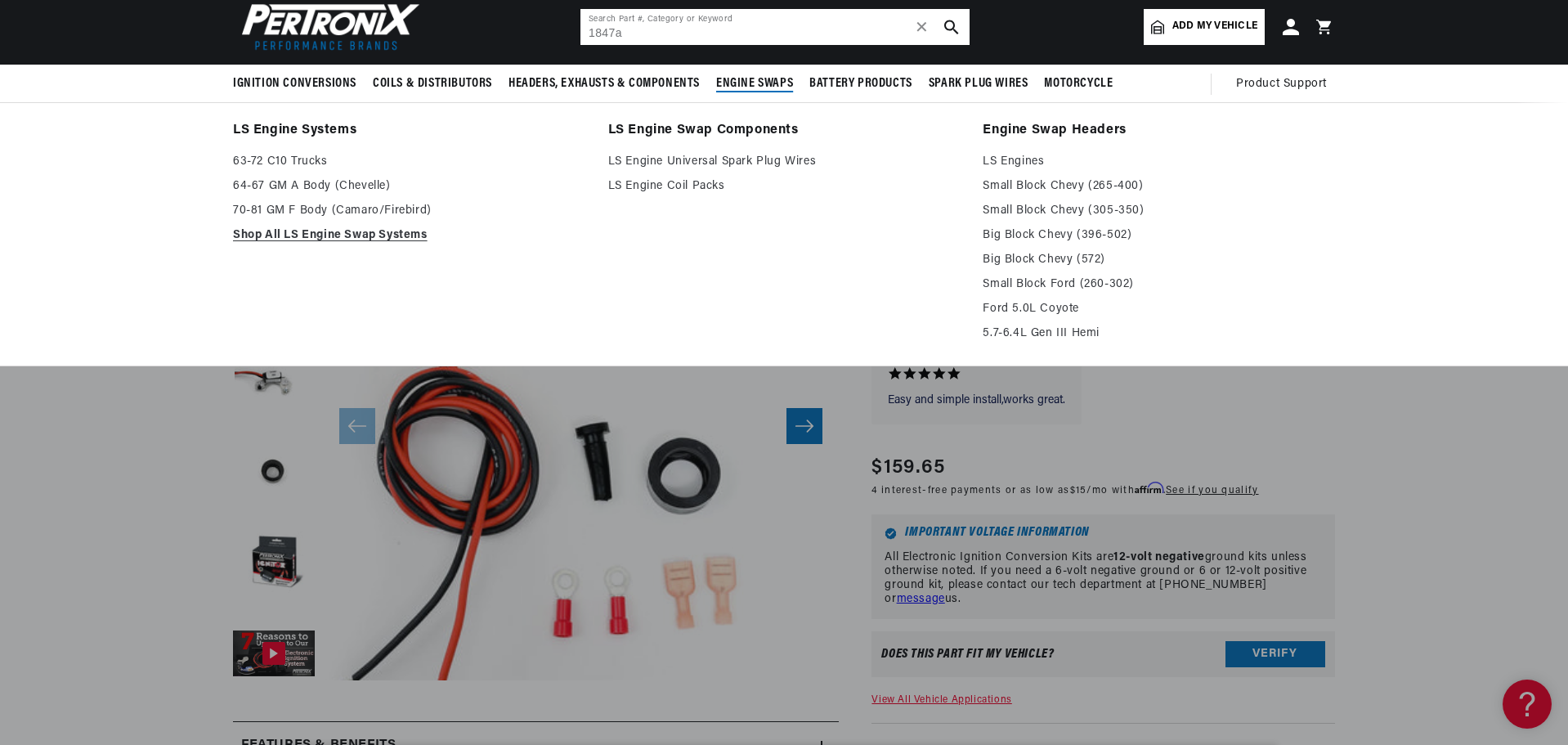
scroll to position [0, 494]
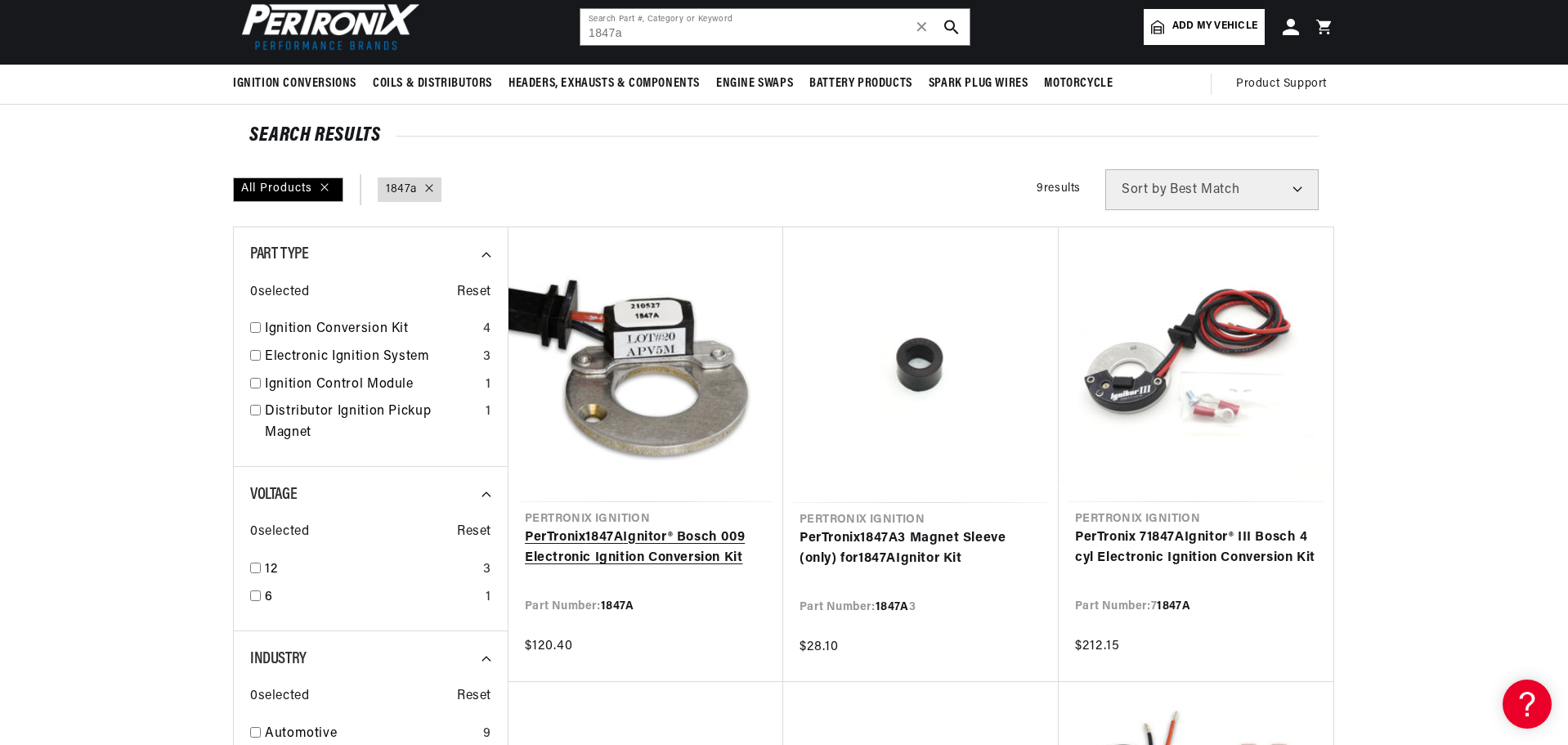
click at [588, 527] on link "PerTronix 1847A Ignitor® Bosch 009 Electronic Ignition Conversion Kit" at bounding box center [645, 548] width 242 height 41
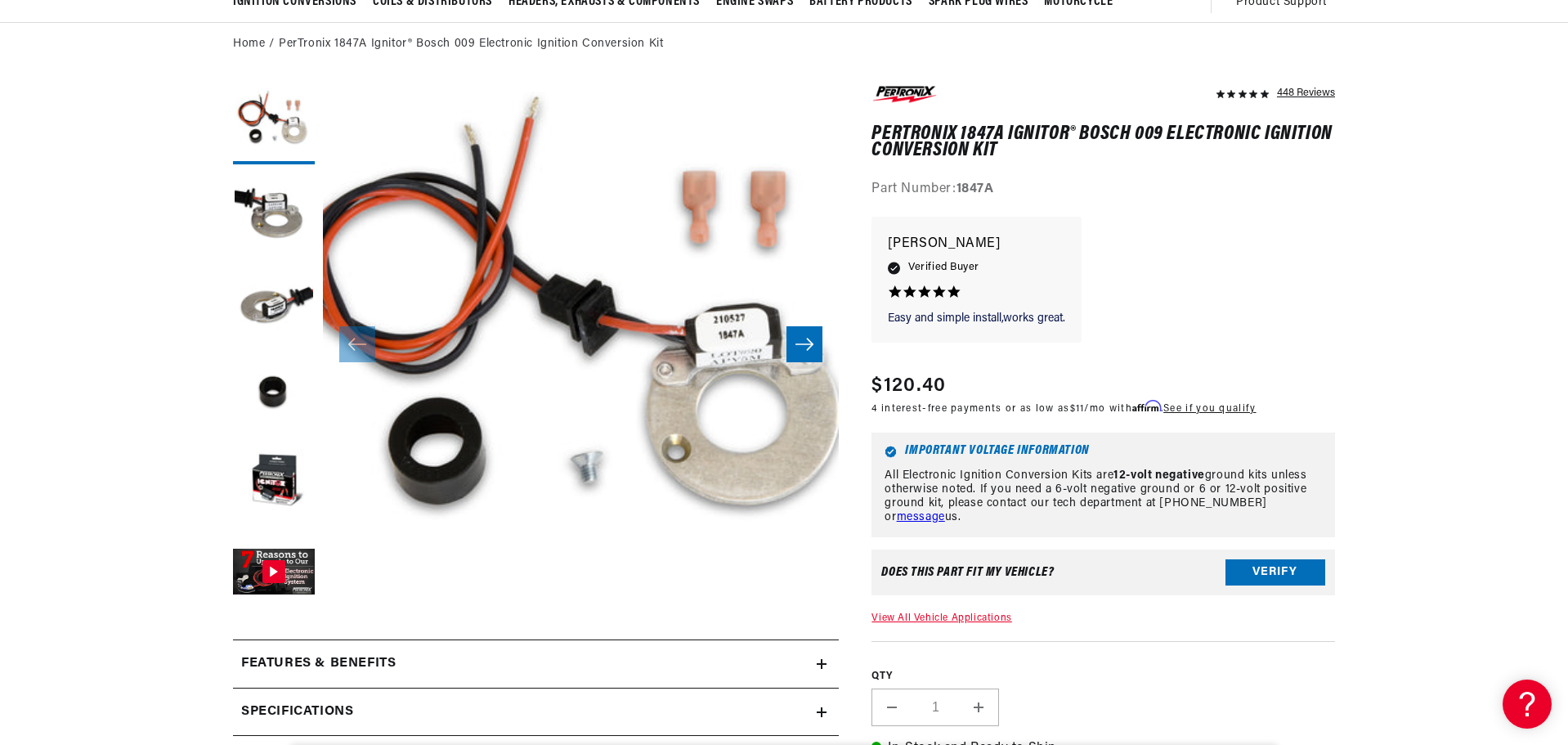
scroll to position [0, 496]
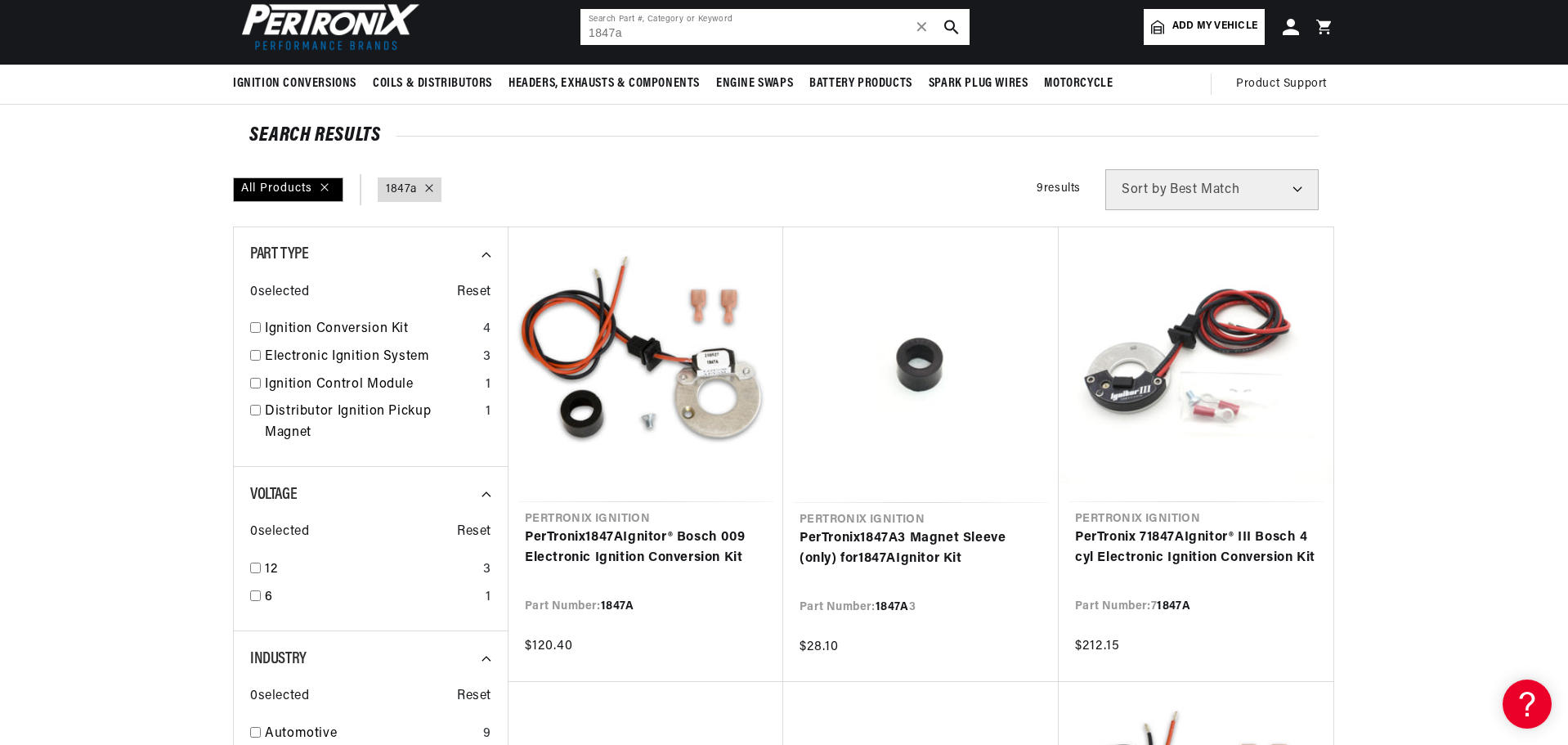
click at [640, 30] on input "1847a" at bounding box center [775, 27] width 389 height 36
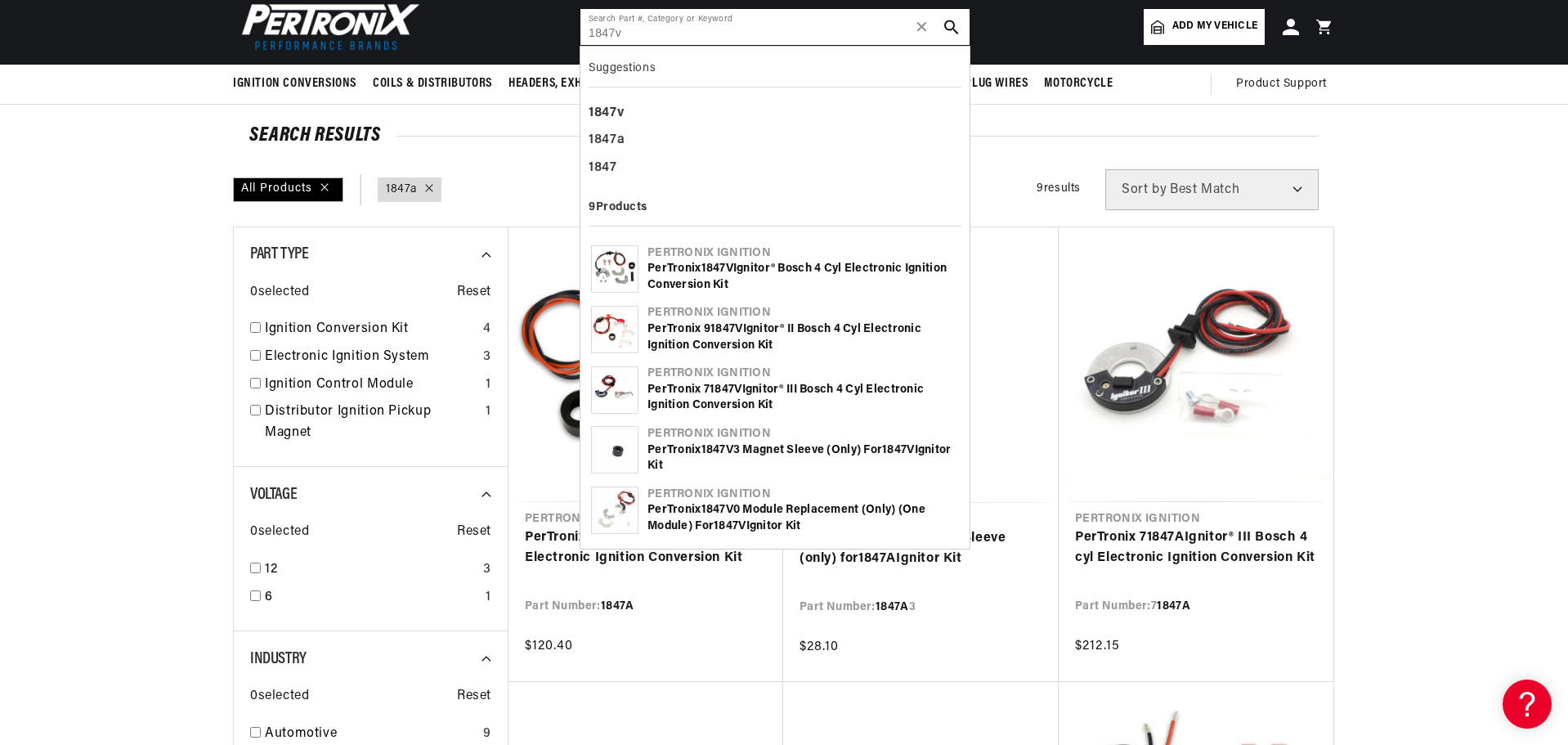
type input "1847v"
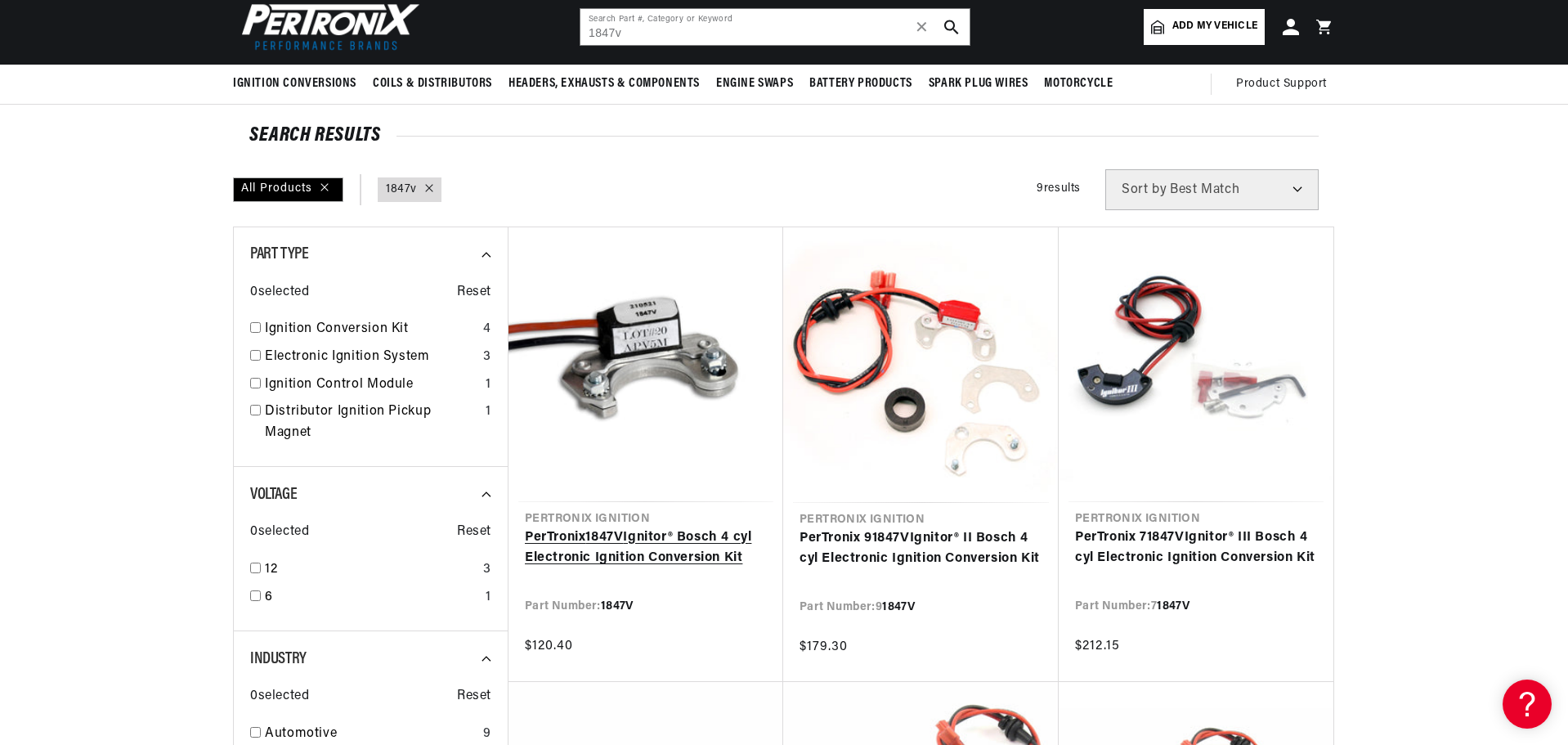
scroll to position [0, 496]
click at [621, 527] on link "PerTronix 1847V Ignitor® Bosch 4 cyl Electronic Ignition Conversion Kit" at bounding box center [645, 548] width 242 height 41
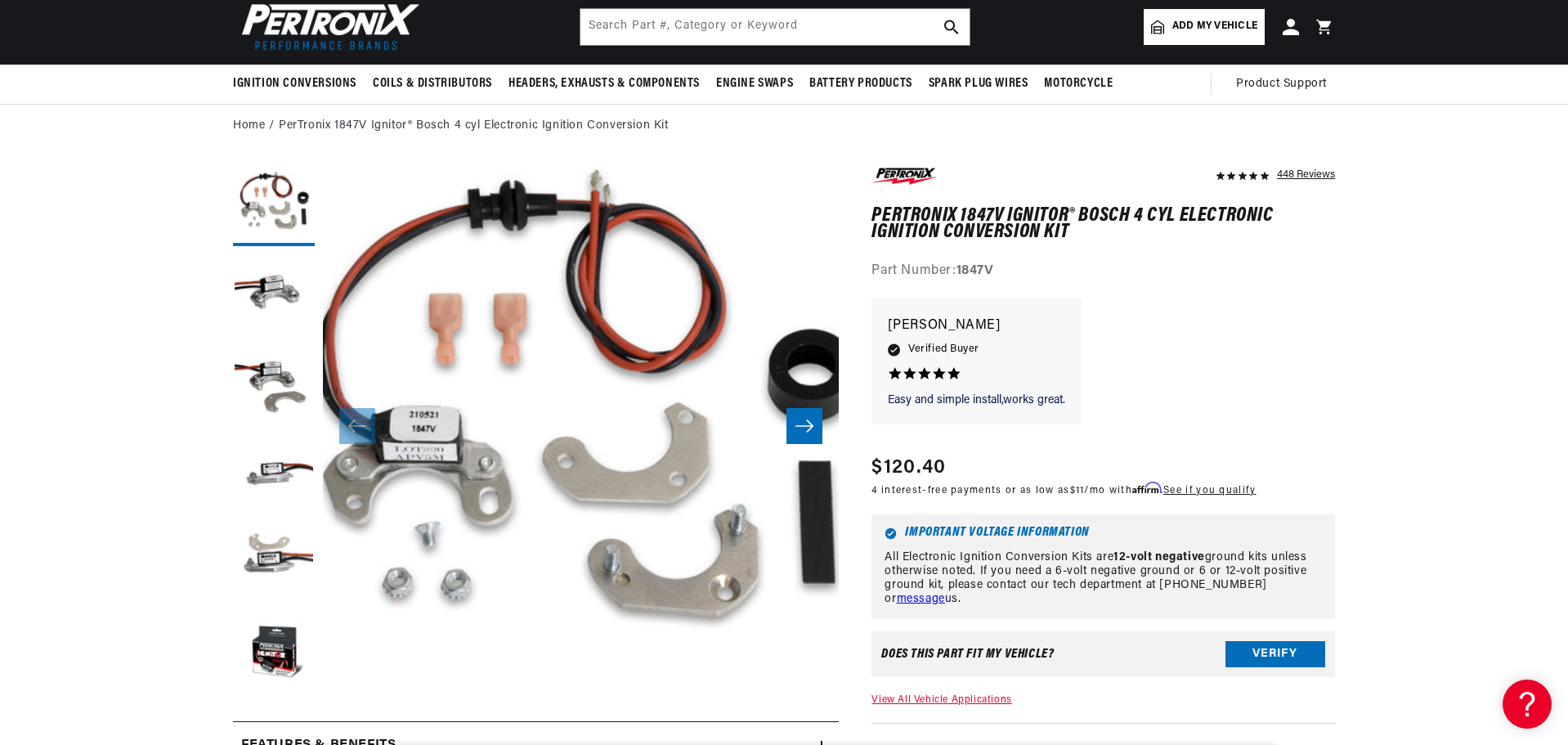
scroll to position [0, 496]
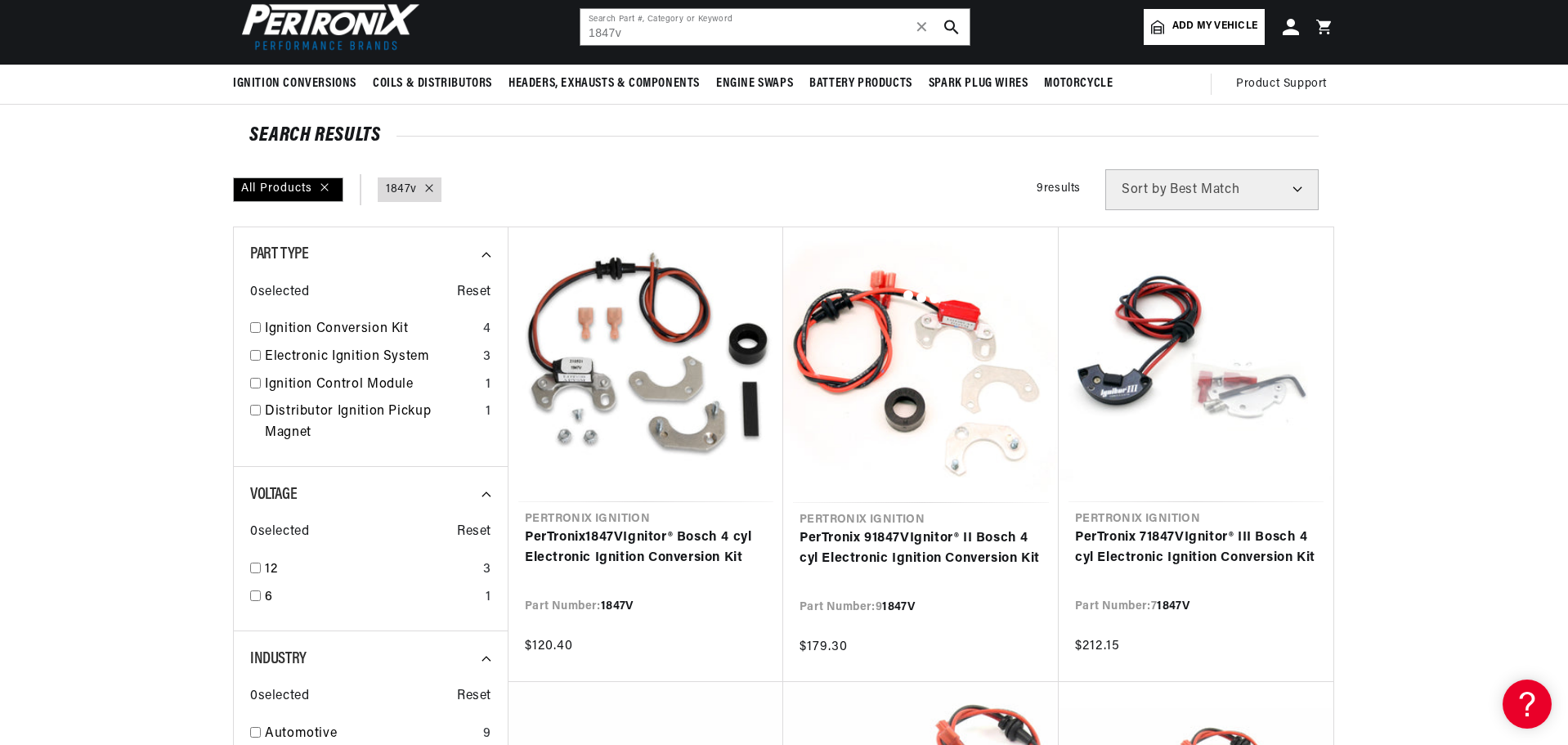
type input "1847a"
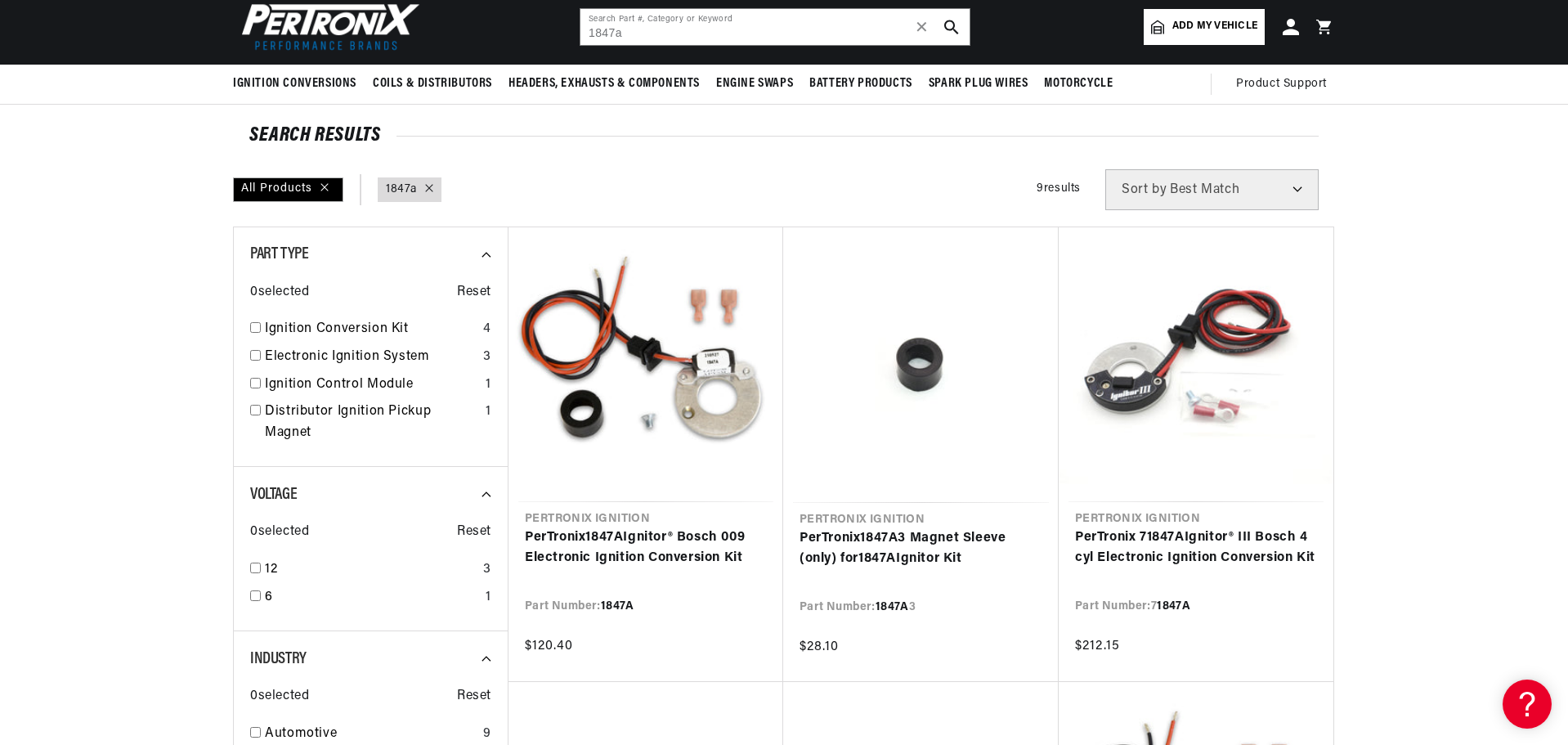
scroll to position [0, 496]
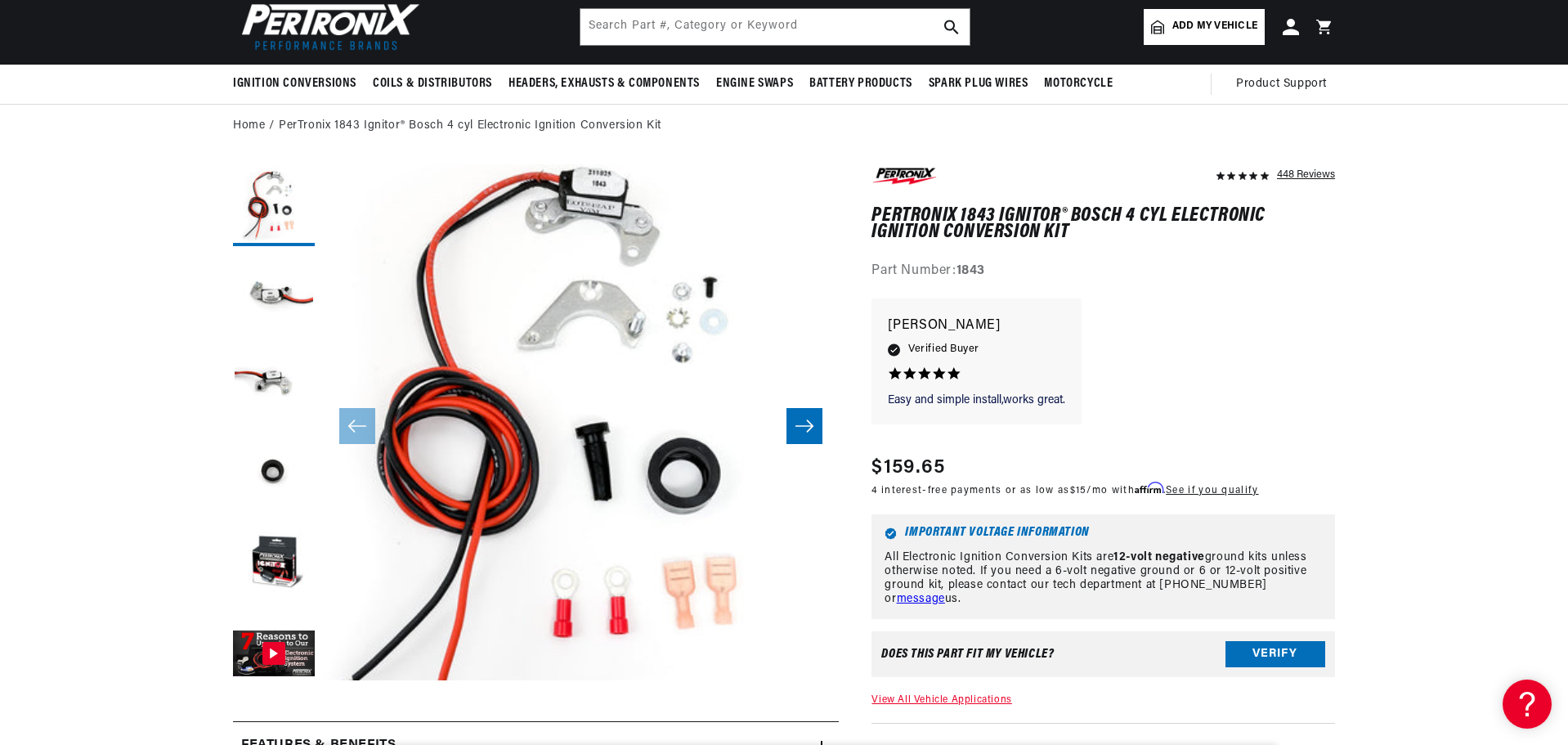
scroll to position [0, 496]
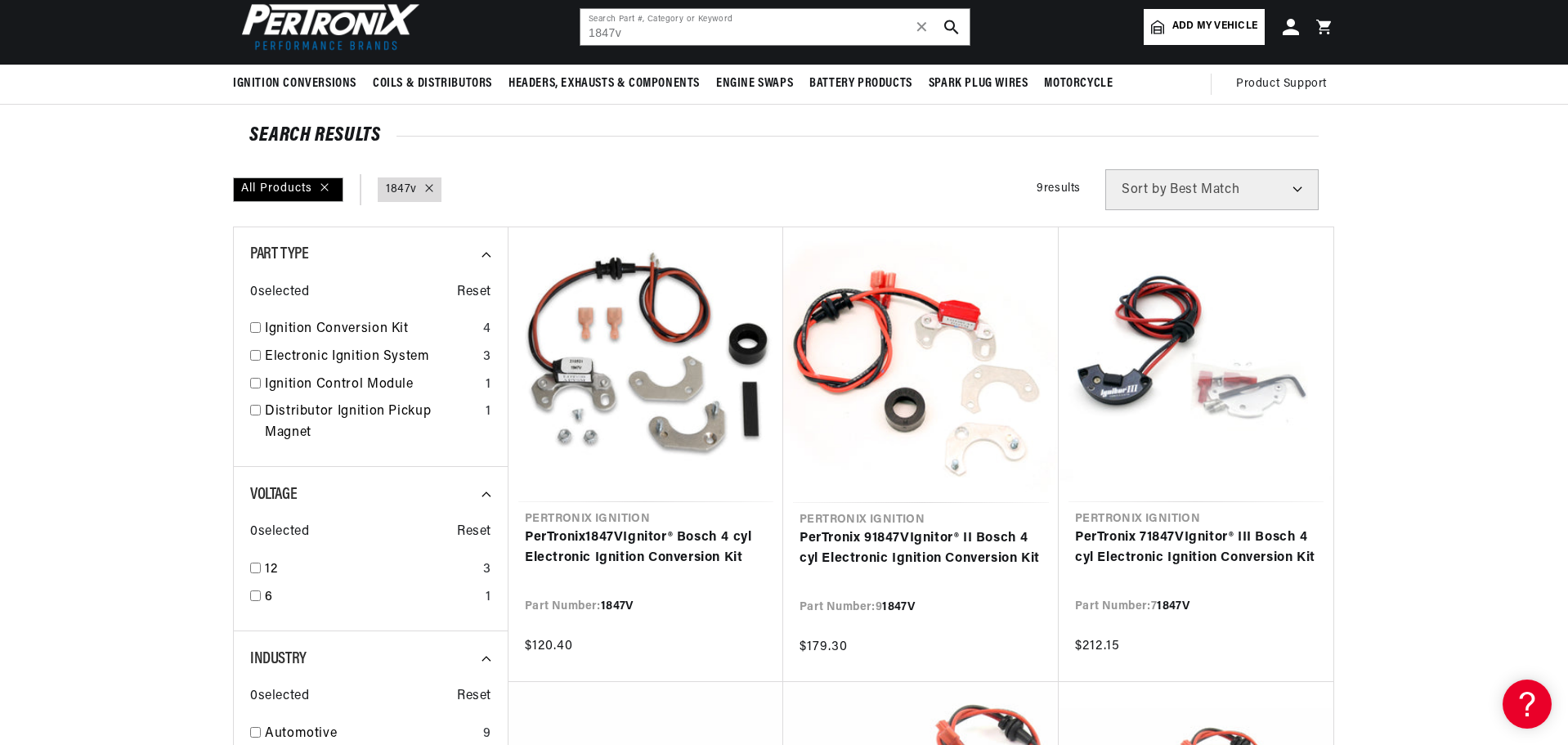
scroll to position [0, 496]
type input "1847a"
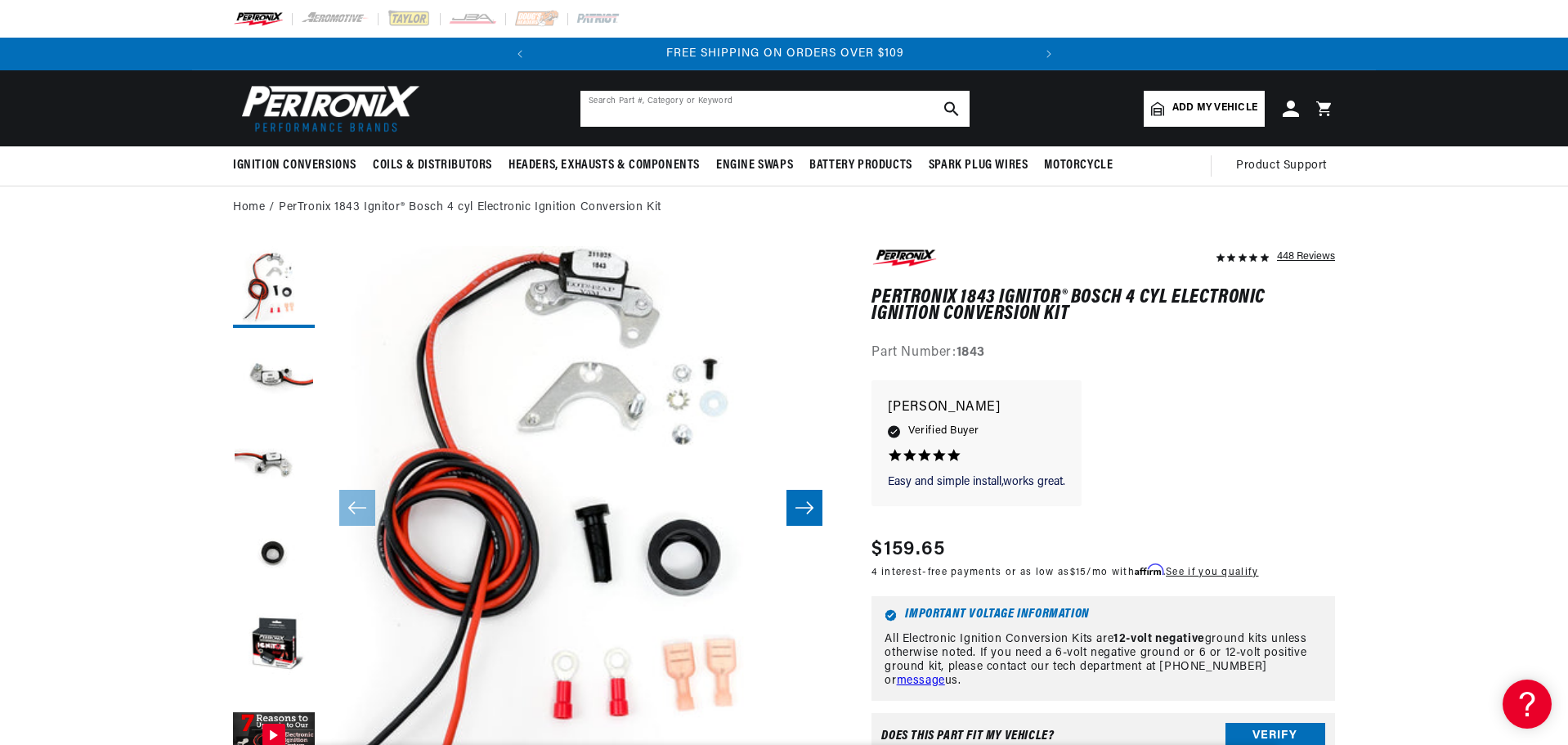
click at [732, 111] on input "text" at bounding box center [775, 108] width 389 height 36
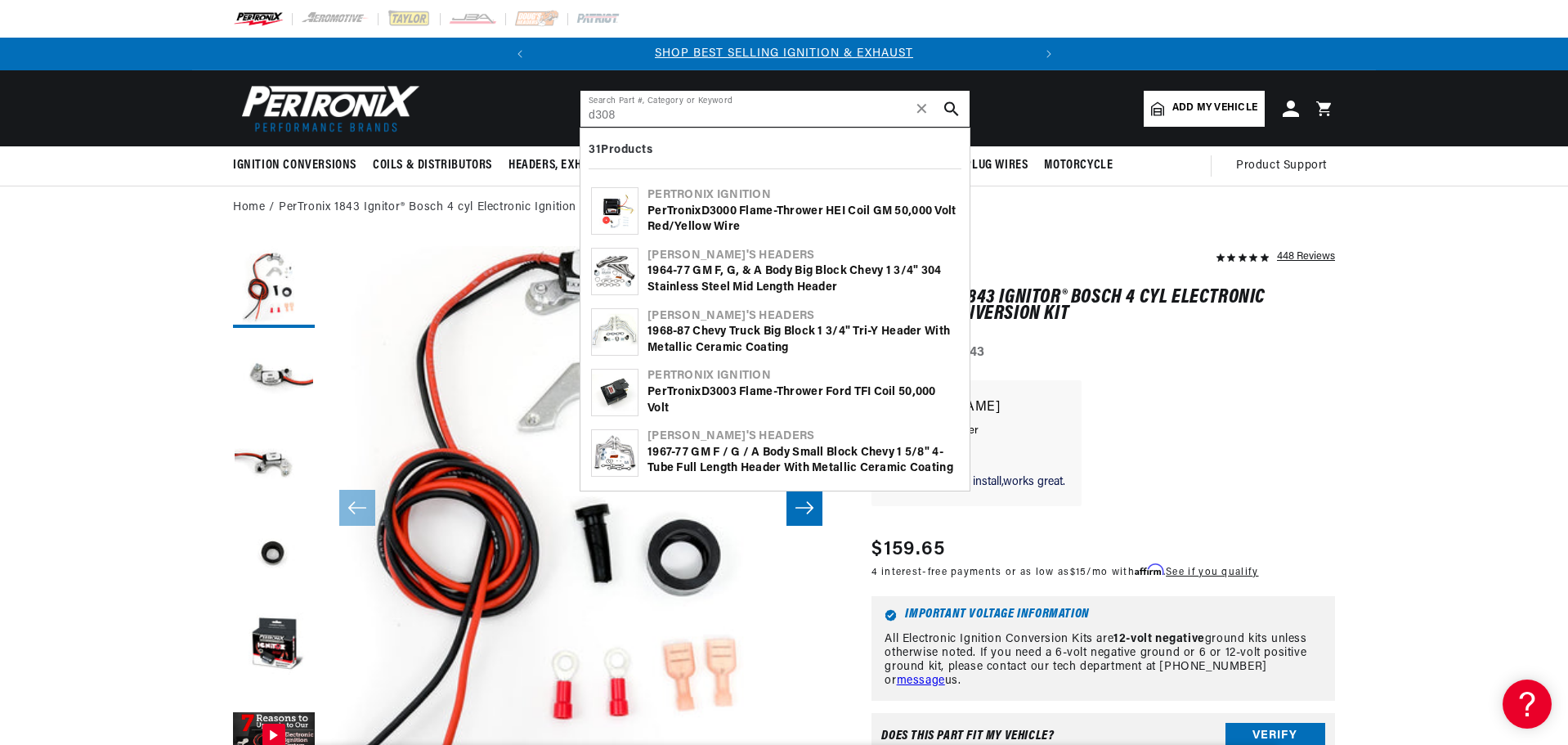
type input "d308"
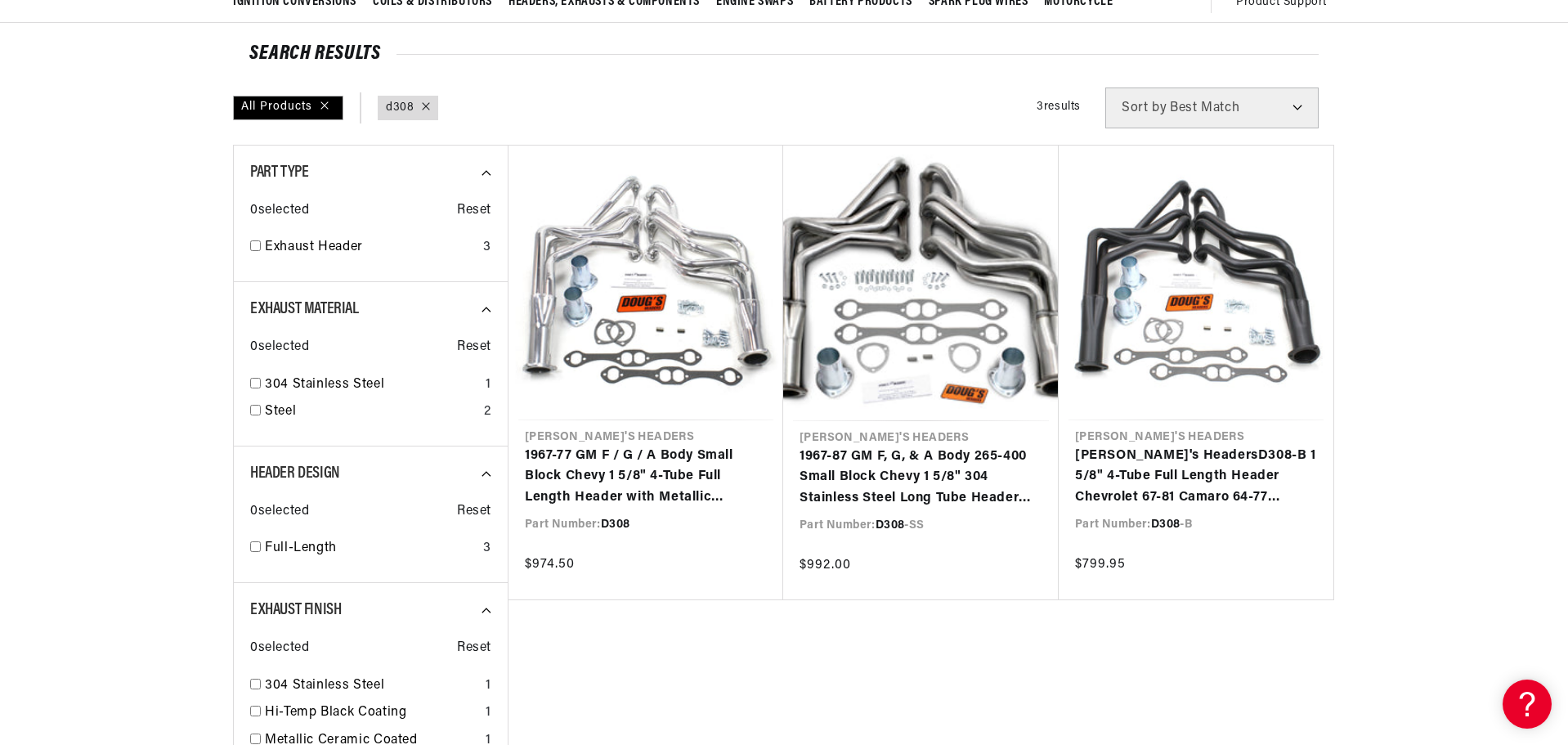
scroll to position [0, 496]
click at [652, 446] on link "1967-77 GM F / G / A Body Small Block Chevy 1 5/8" 4-Tube Full Length Header wi…" at bounding box center [645, 477] width 242 height 63
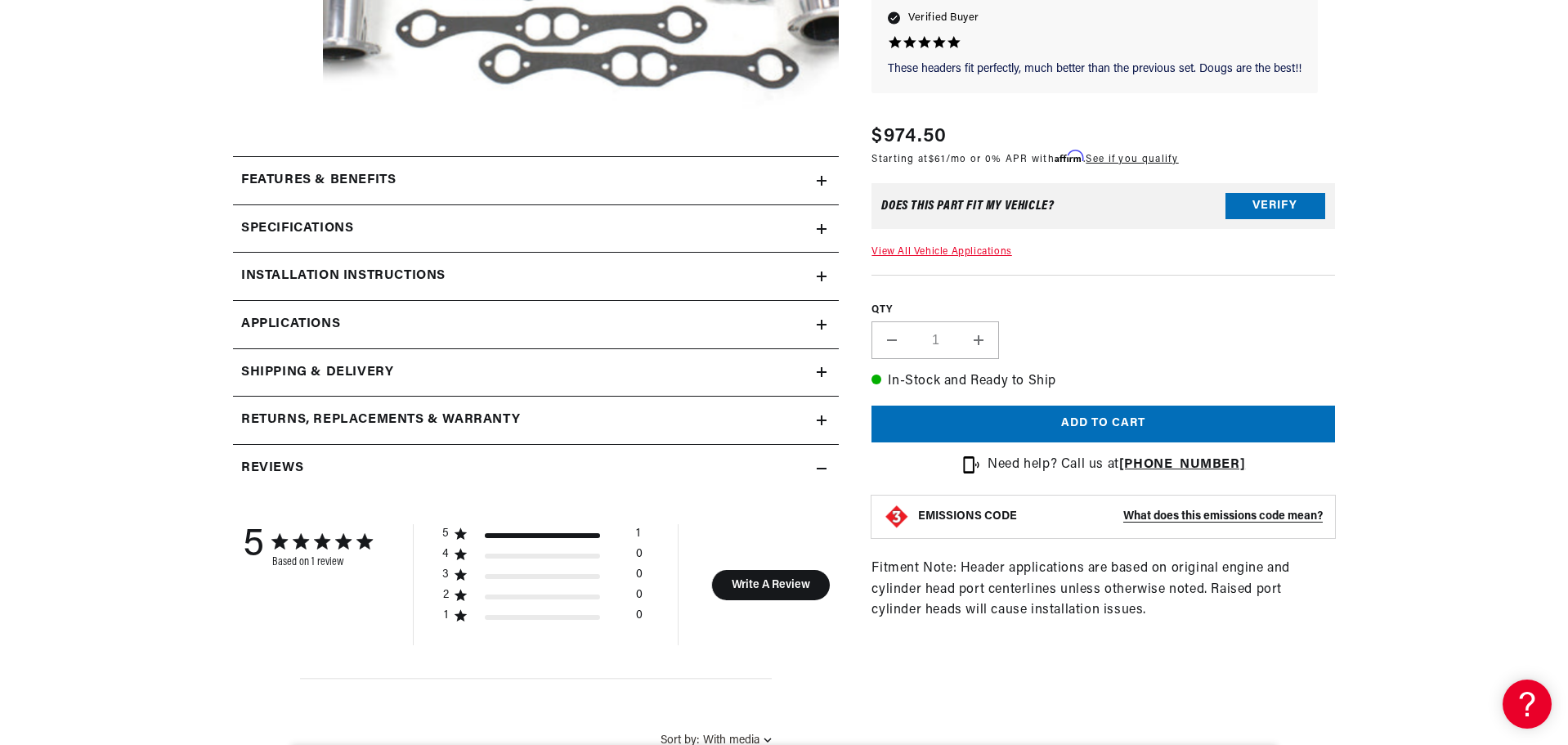
scroll to position [654, 0]
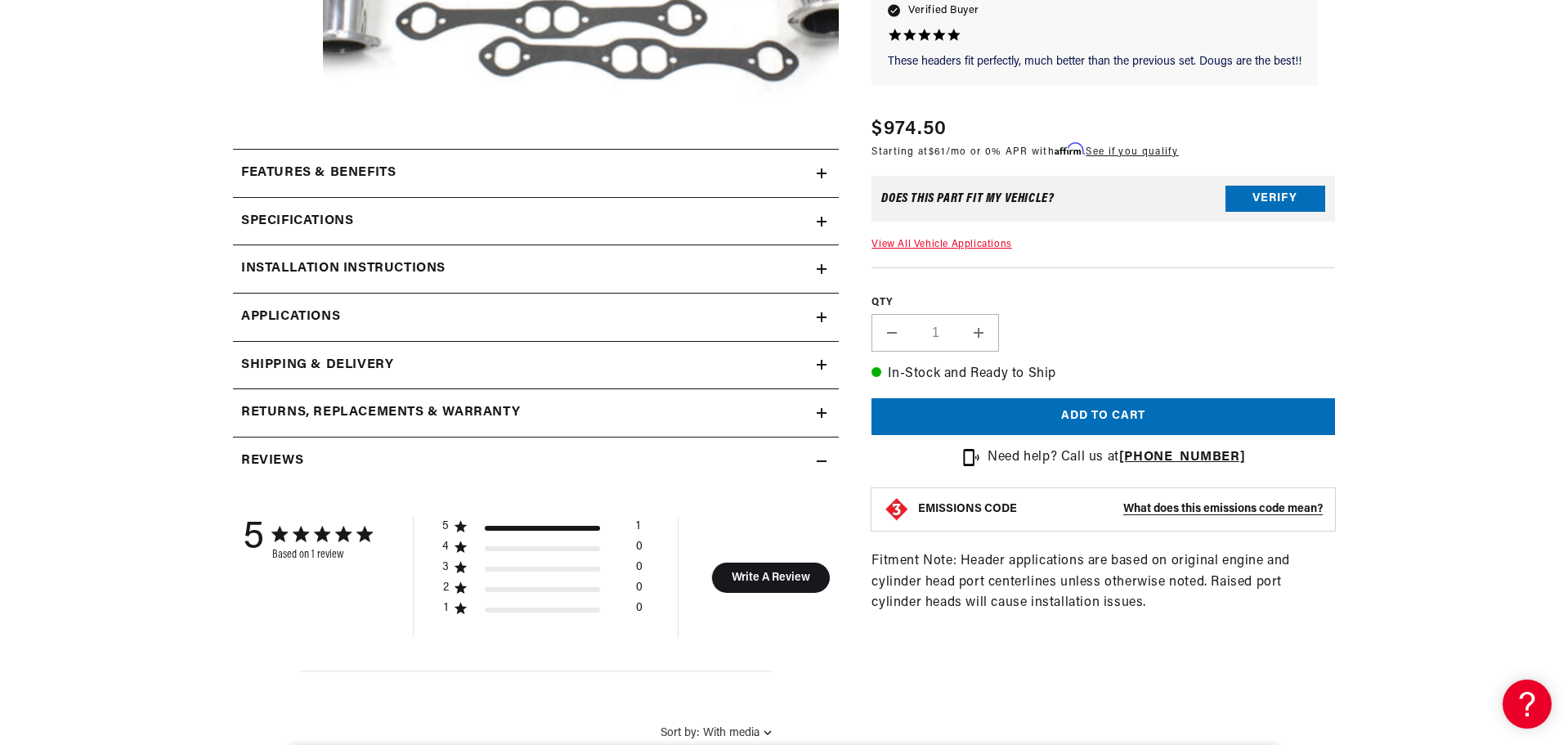
drag, startPoint x: 822, startPoint y: 319, endPoint x: 812, endPoint y: 326, distance: 12.2
click at [821, 318] on icon at bounding box center [821, 316] width 0 height 10
